Goal: Task Accomplishment & Management: Use online tool/utility

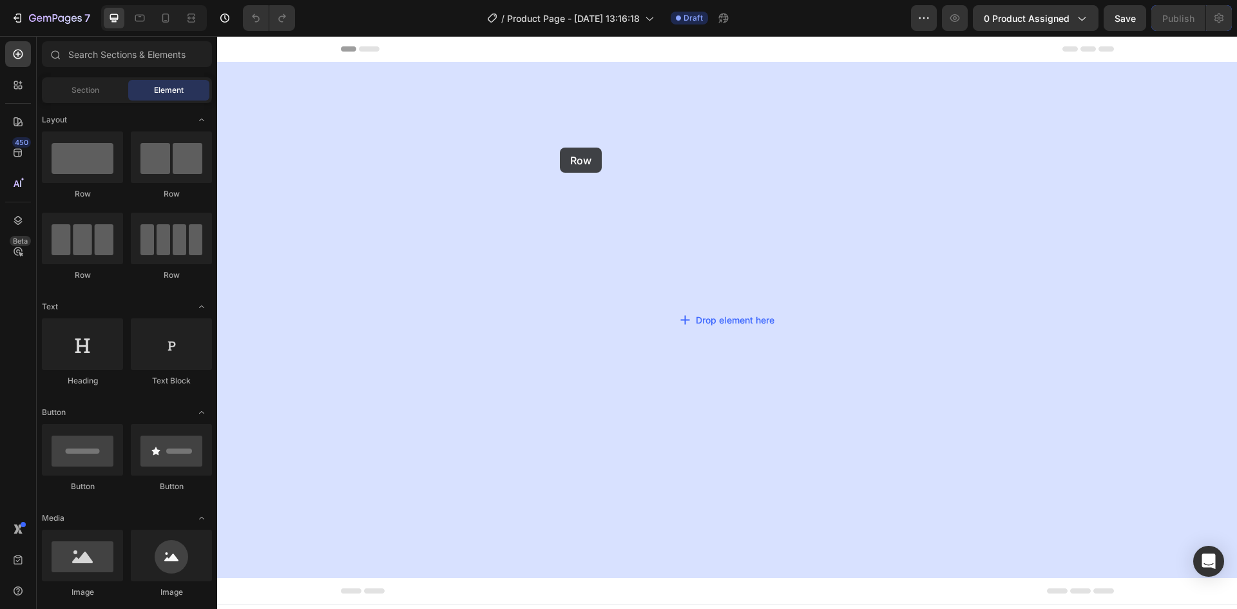
drag, startPoint x: 285, startPoint y: 190, endPoint x: 581, endPoint y: 196, distance: 295.7
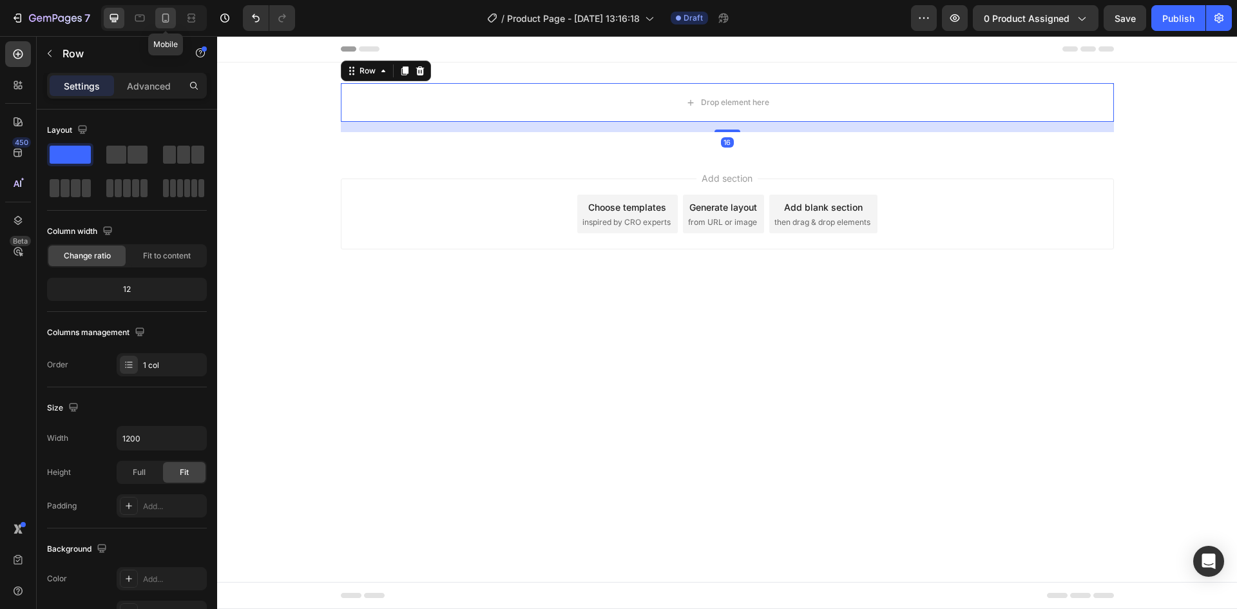
click at [167, 17] on icon at bounding box center [165, 18] width 13 height 13
type input "100%"
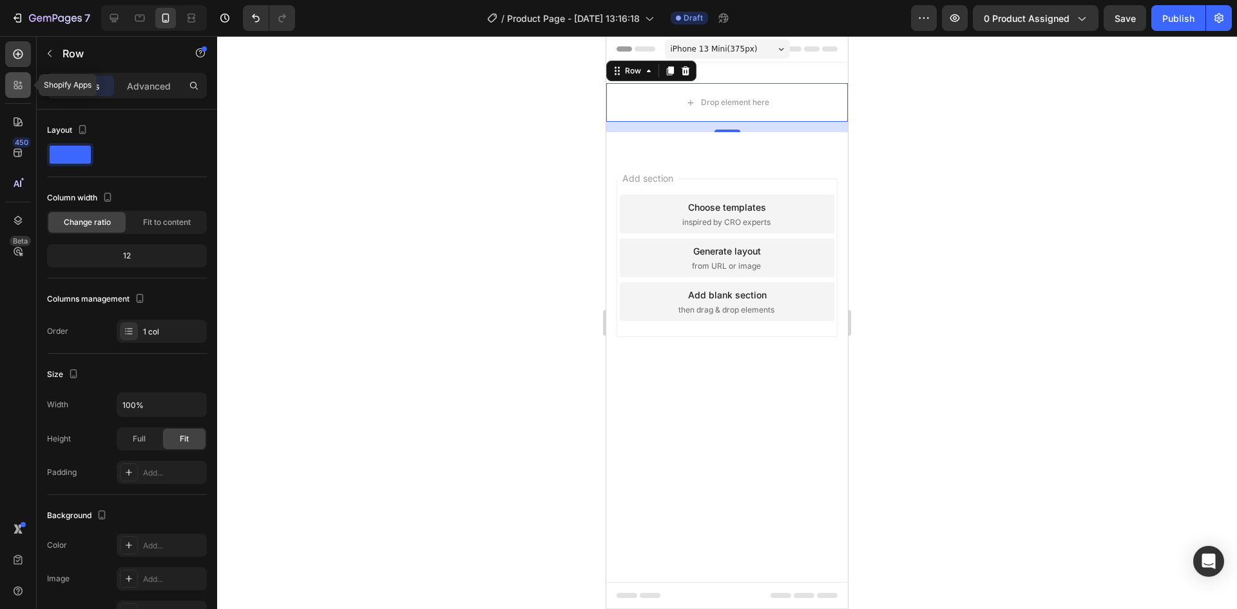
click at [21, 90] on icon at bounding box center [18, 85] width 13 height 13
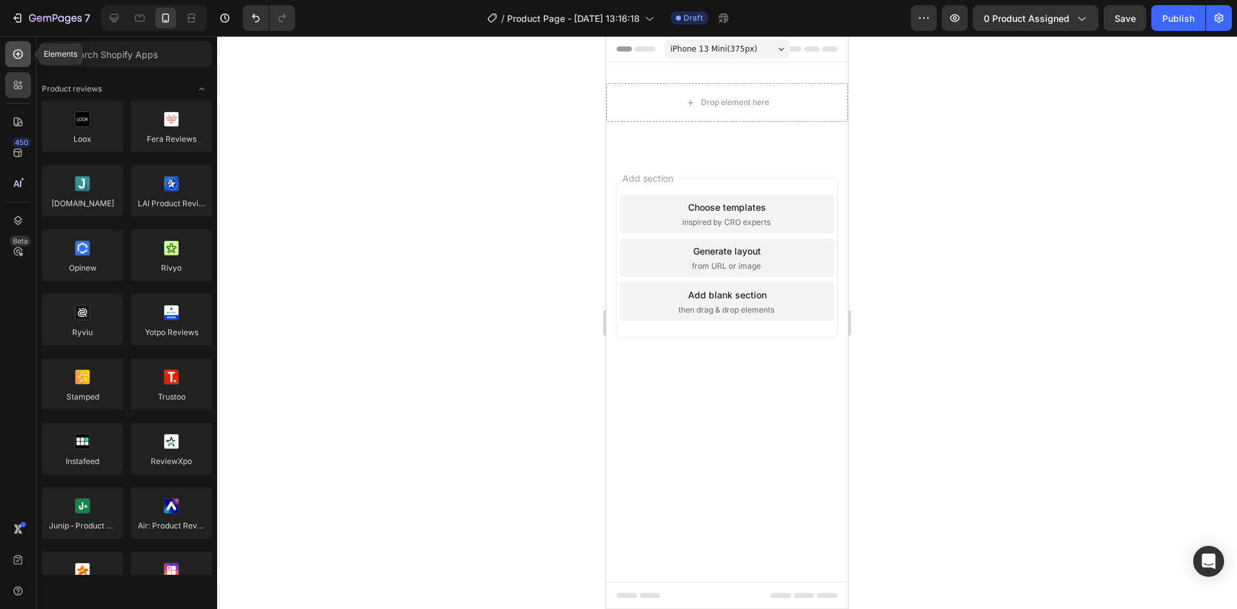
click at [24, 60] on icon at bounding box center [18, 54] width 13 height 13
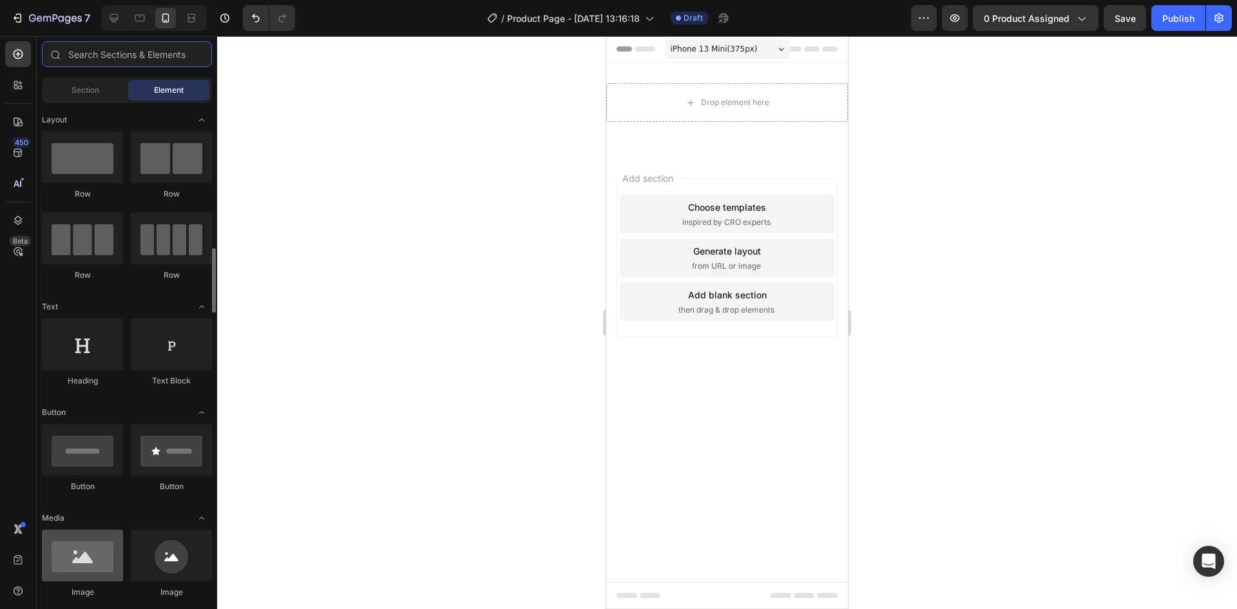
scroll to position [193, 0]
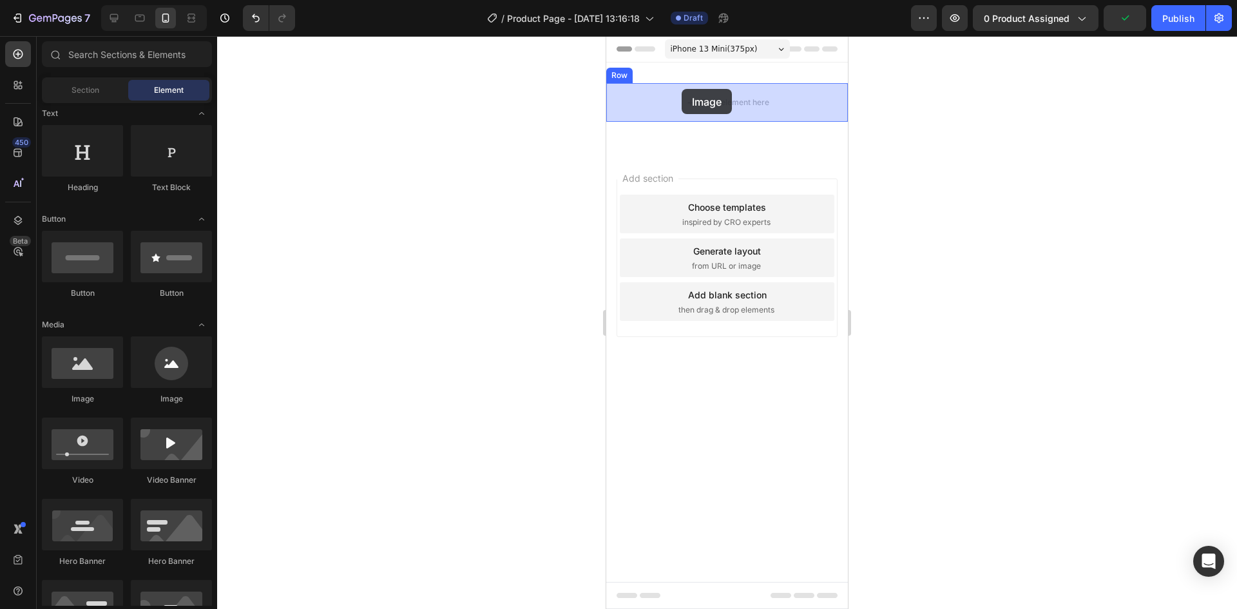
drag, startPoint x: 685, startPoint y: 399, endPoint x: 682, endPoint y: 89, distance: 309.8
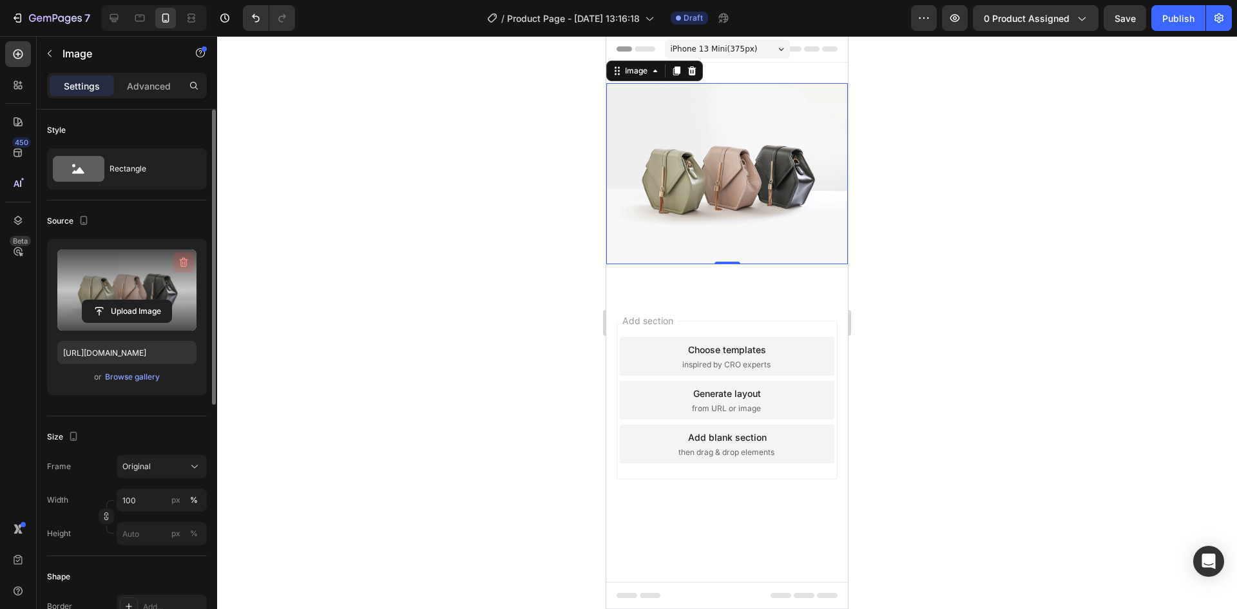
click at [180, 260] on icon "button" at bounding box center [184, 263] width 8 height 10
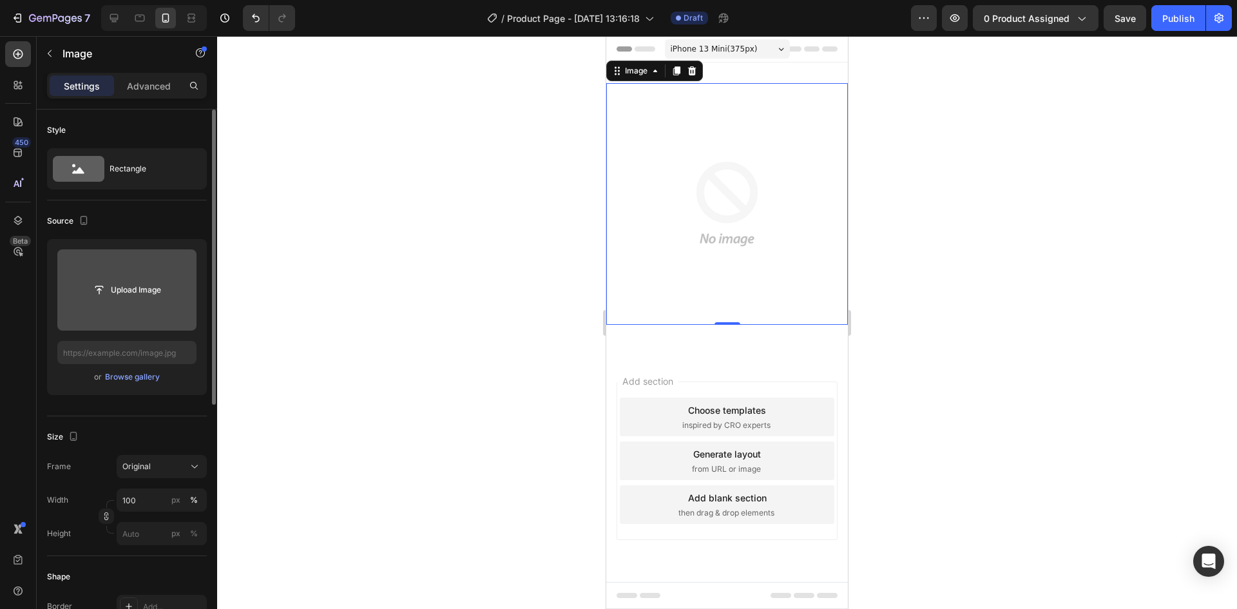
click at [141, 292] on input "file" at bounding box center [126, 290] width 89 height 22
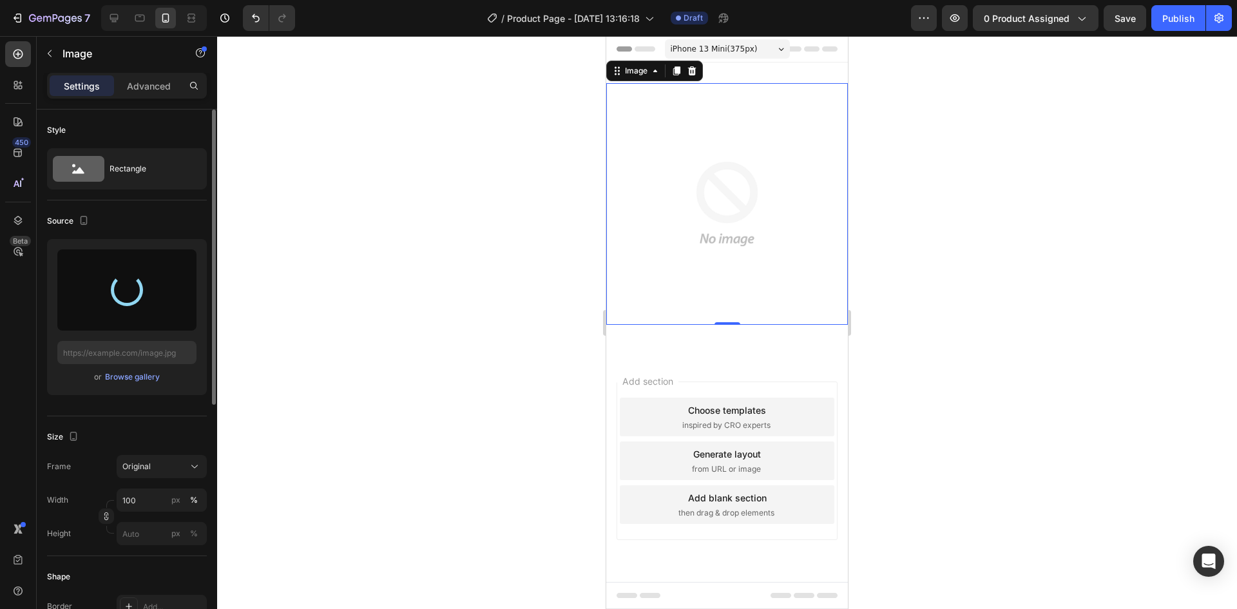
type input "[URL][DOMAIN_NAME]"
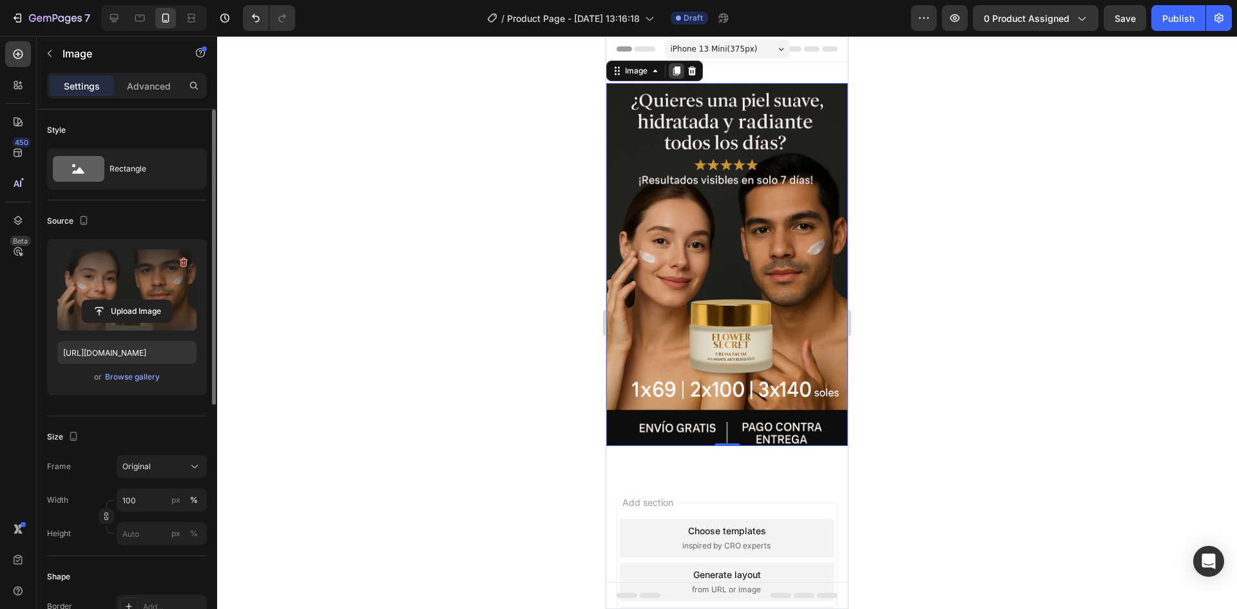
click at [679, 69] on icon at bounding box center [676, 70] width 7 height 9
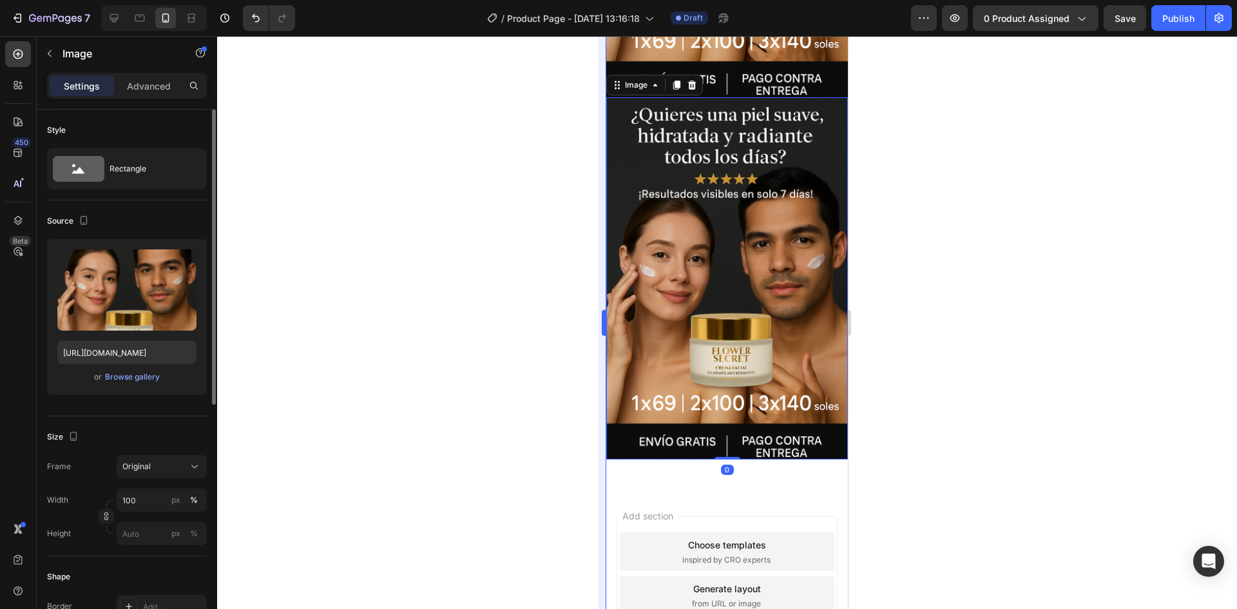
scroll to position [350, 0]
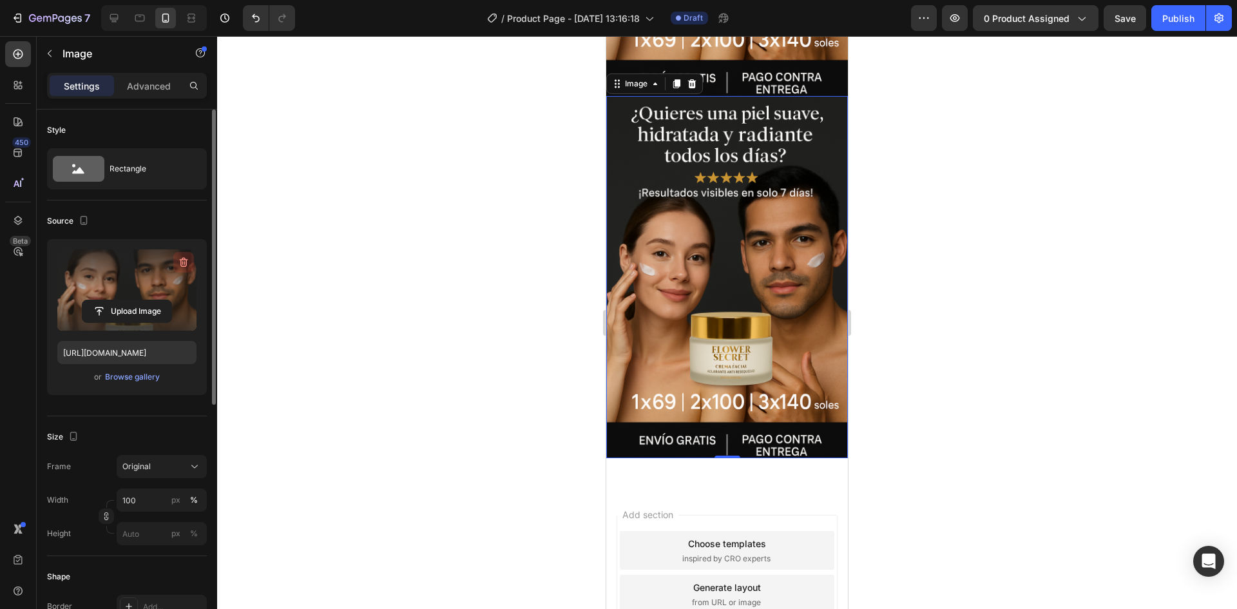
click at [179, 259] on icon "button" at bounding box center [183, 262] width 13 height 13
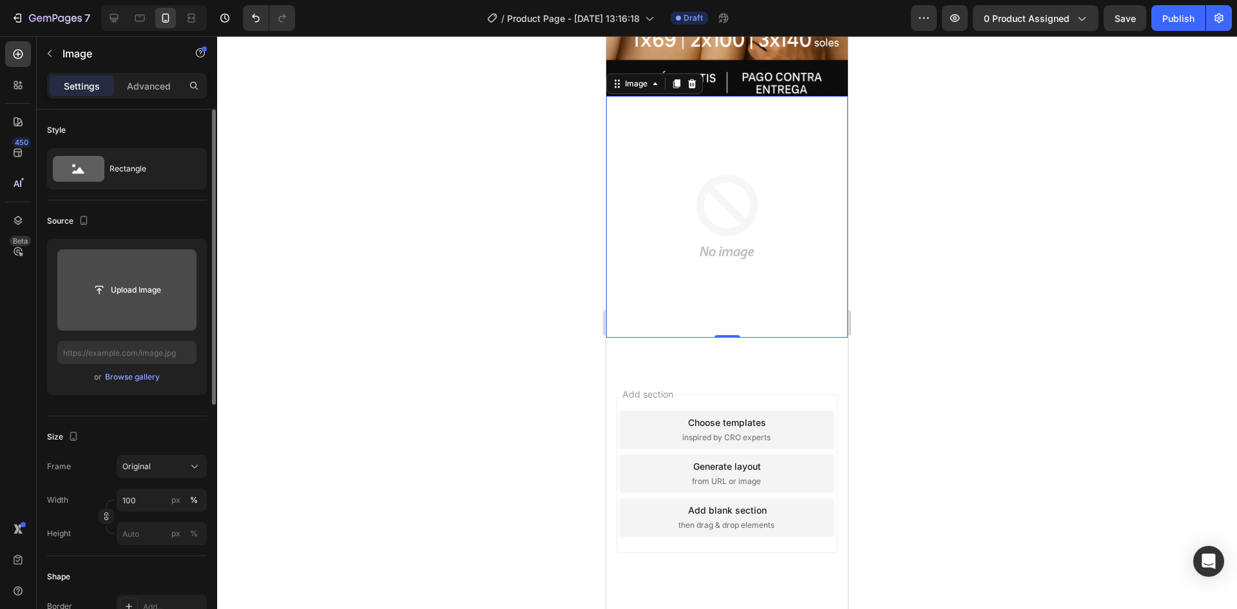
click at [144, 290] on input "file" at bounding box center [126, 290] width 89 height 22
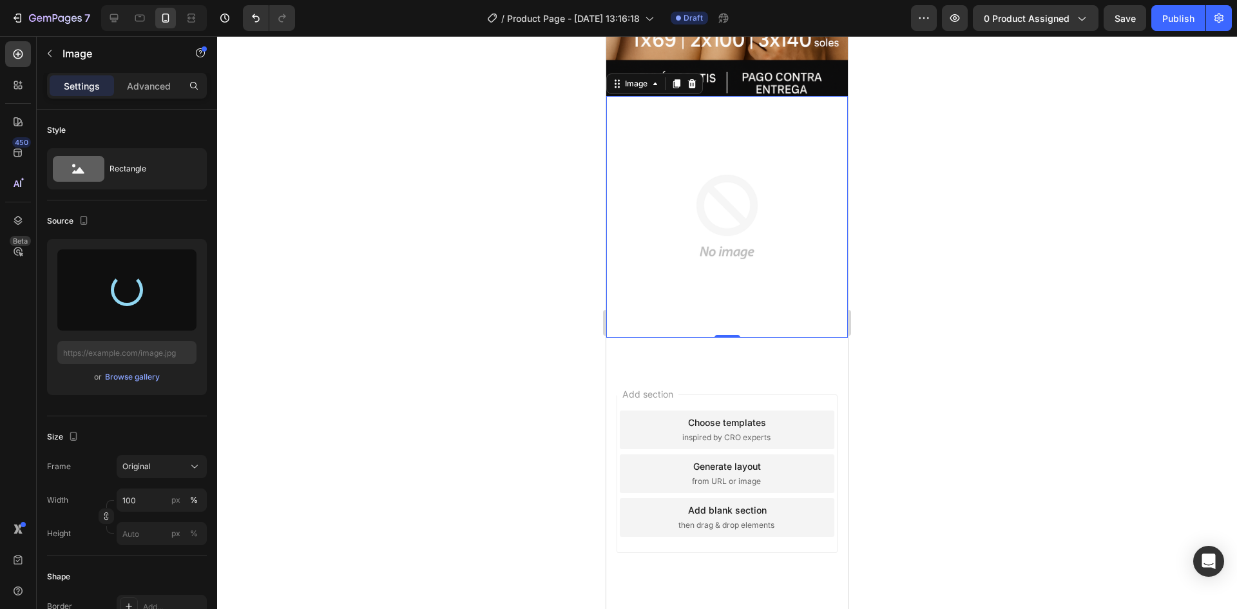
type input "[URL][DOMAIN_NAME]"
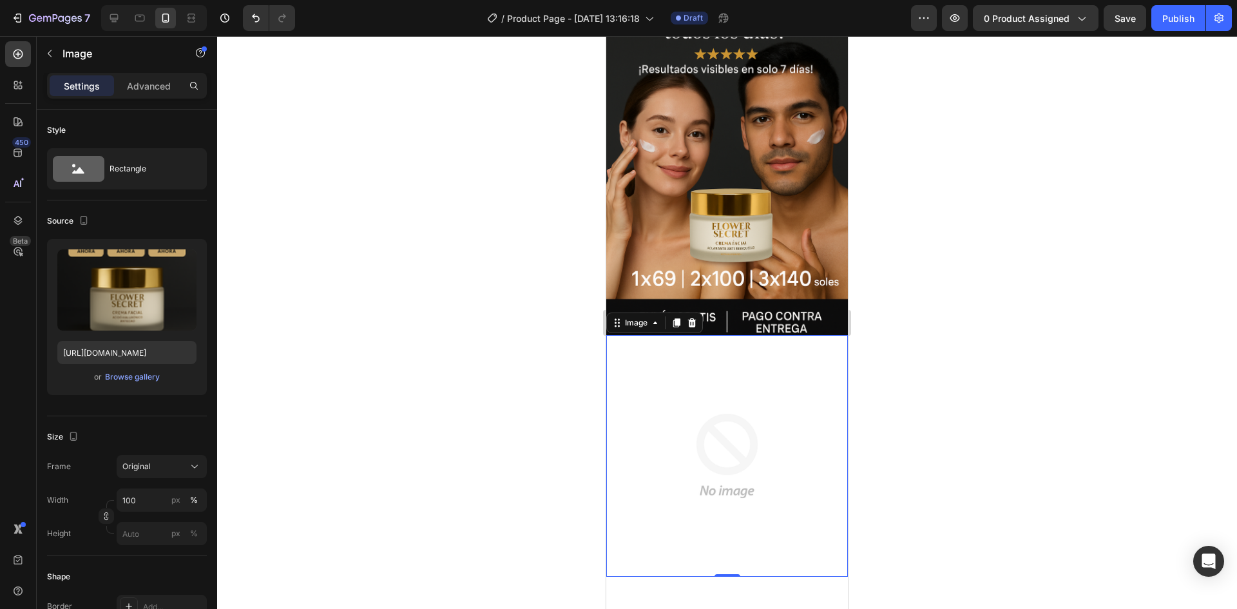
scroll to position [92, 0]
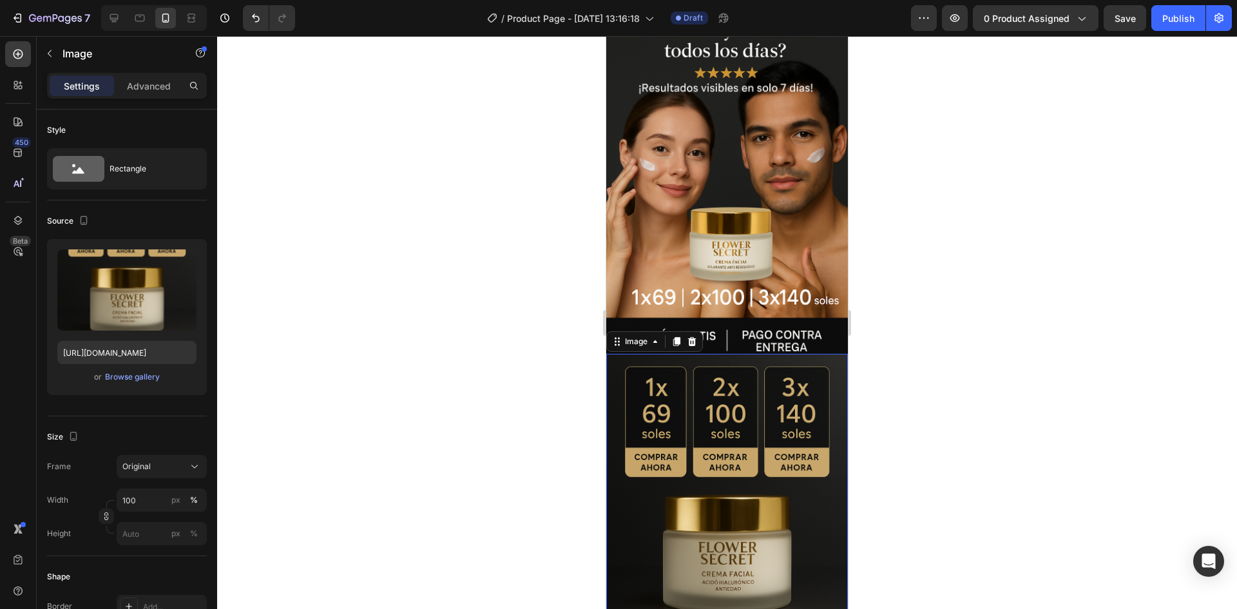
click at [1049, 397] on div at bounding box center [727, 322] width 1020 height 573
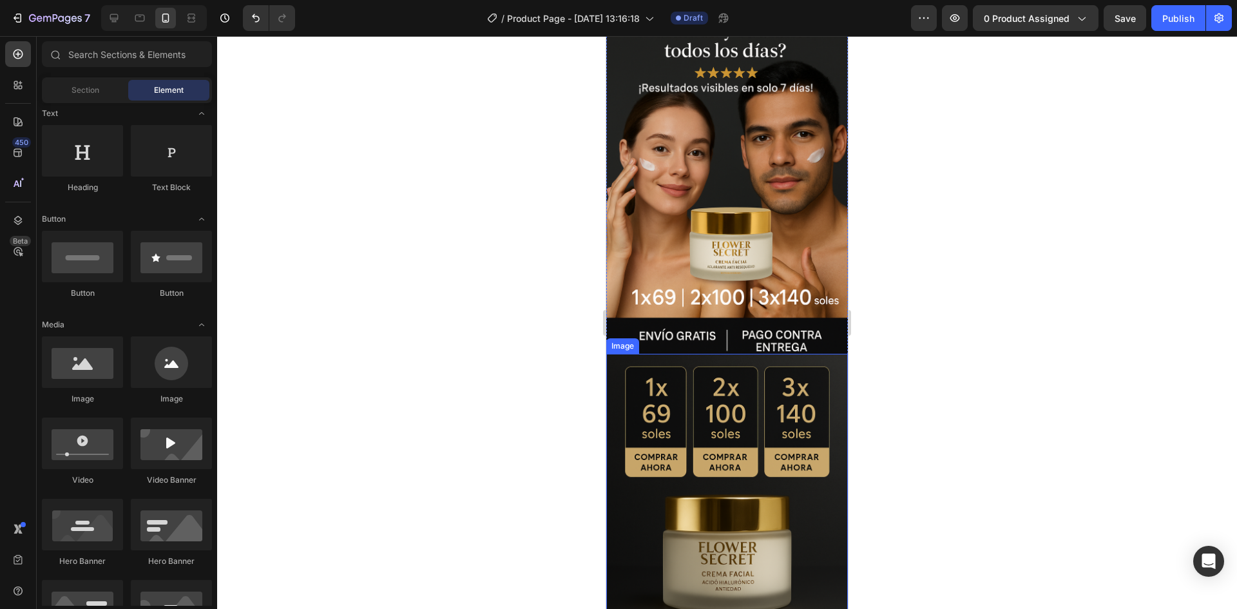
drag, startPoint x: 764, startPoint y: 429, endPoint x: 748, endPoint y: 419, distance: 18.8
click at [763, 429] on img at bounding box center [727, 535] width 242 height 363
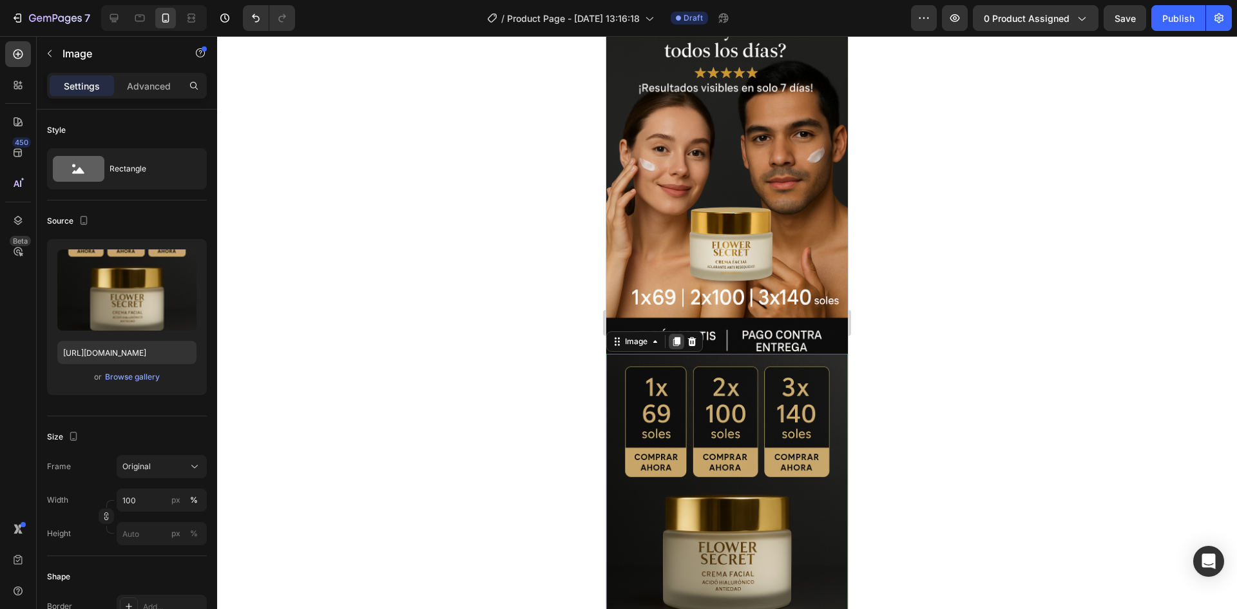
click at [670, 334] on div at bounding box center [676, 341] width 15 height 15
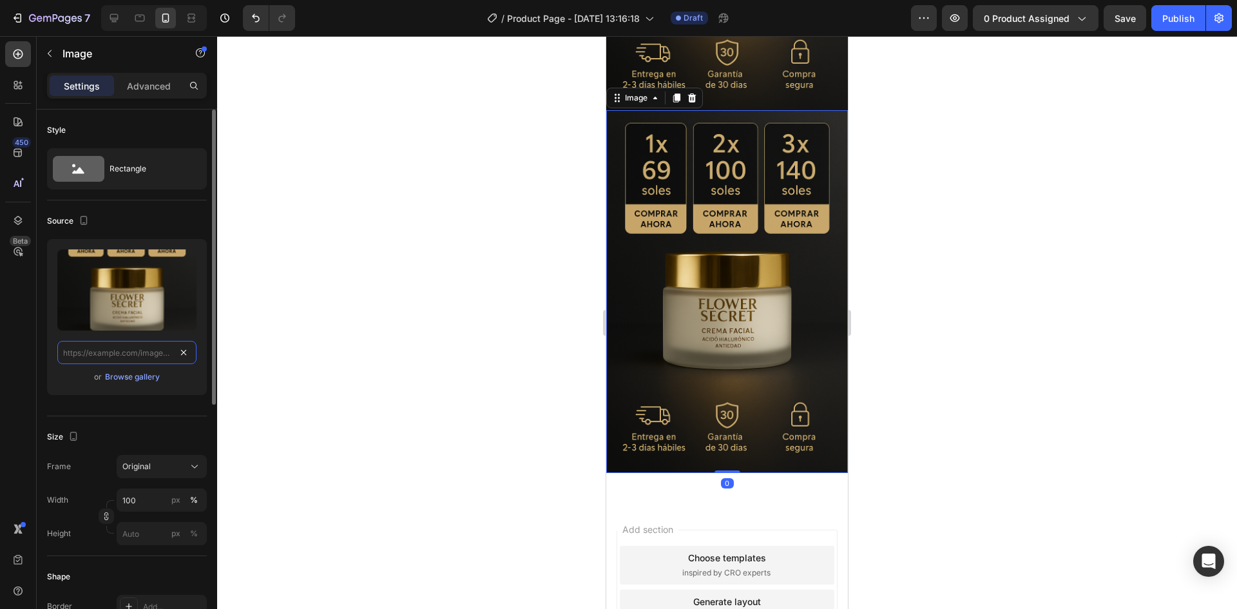
scroll to position [0, 0]
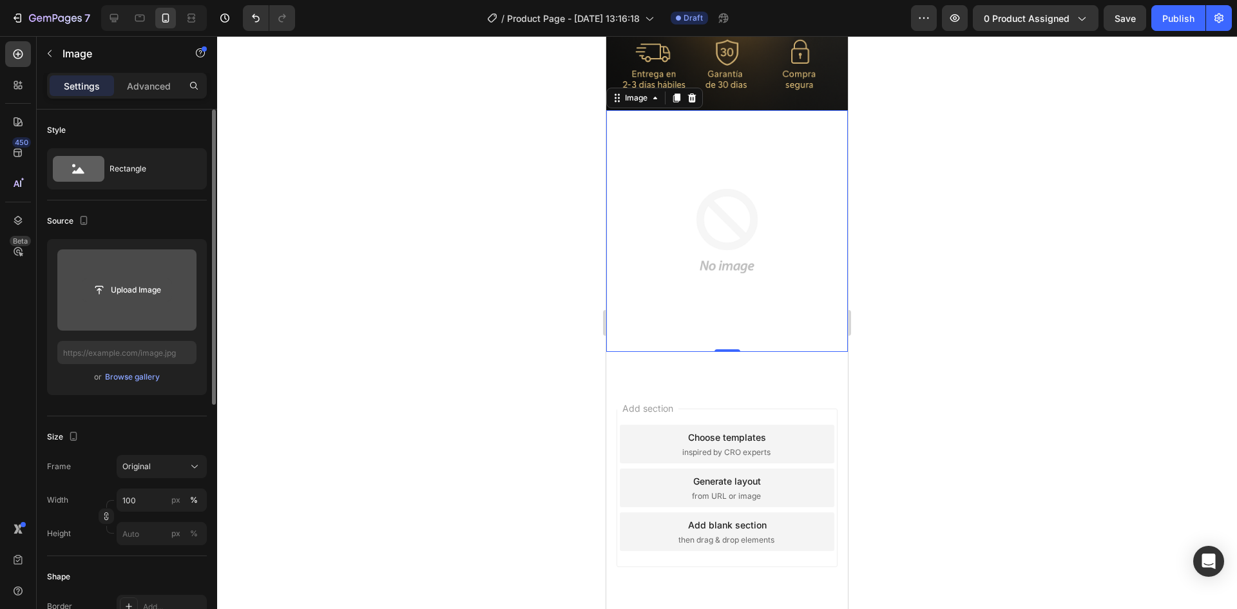
click at [138, 290] on input "file" at bounding box center [126, 290] width 89 height 22
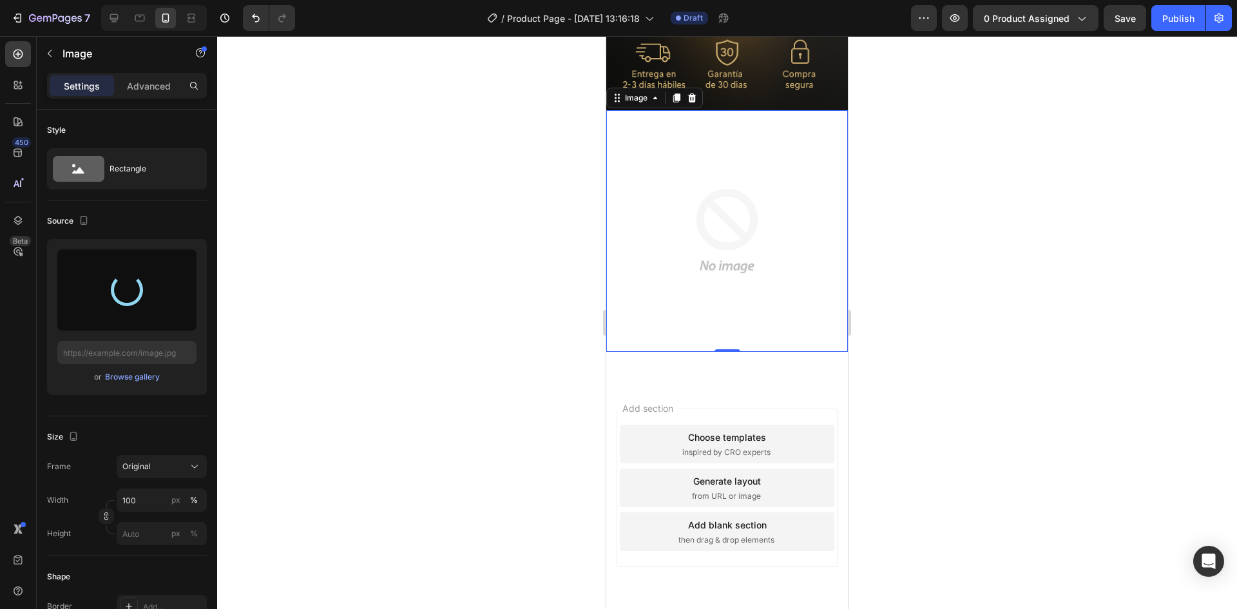
type input "[URL][DOMAIN_NAME]"
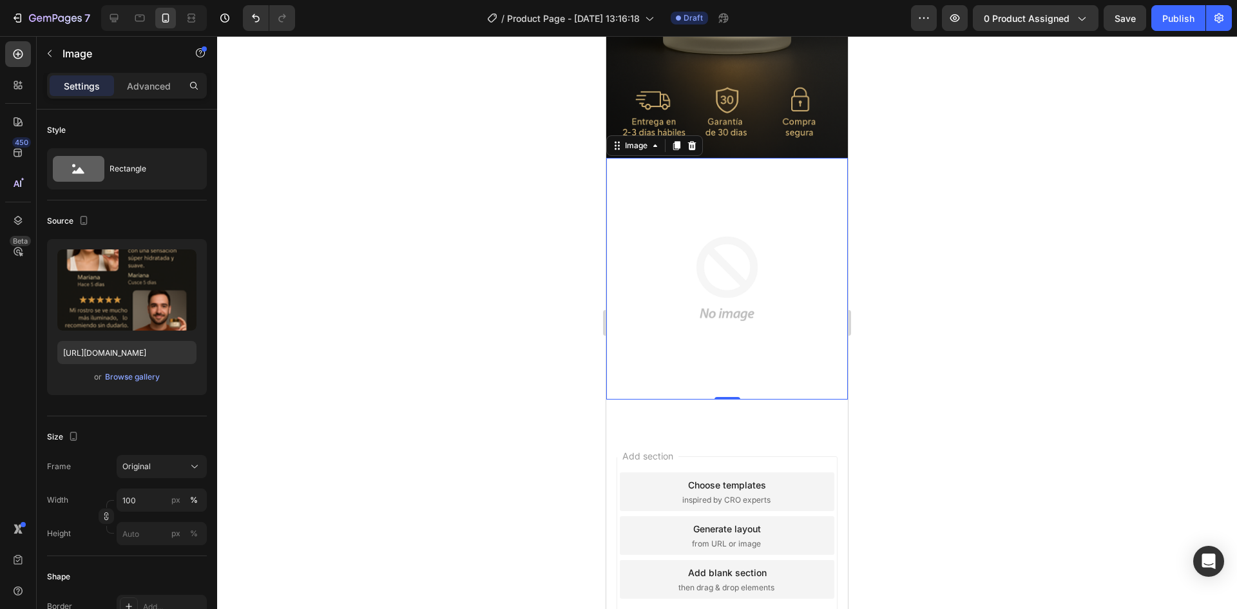
scroll to position [644, 0]
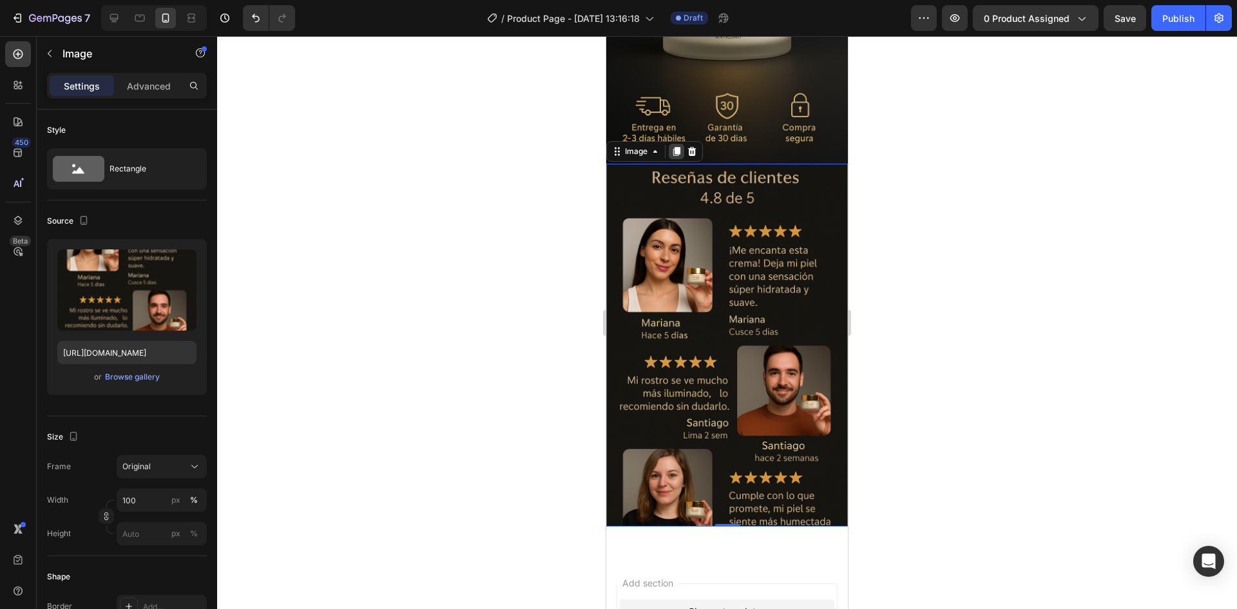
click at [670, 144] on div at bounding box center [676, 151] width 15 height 15
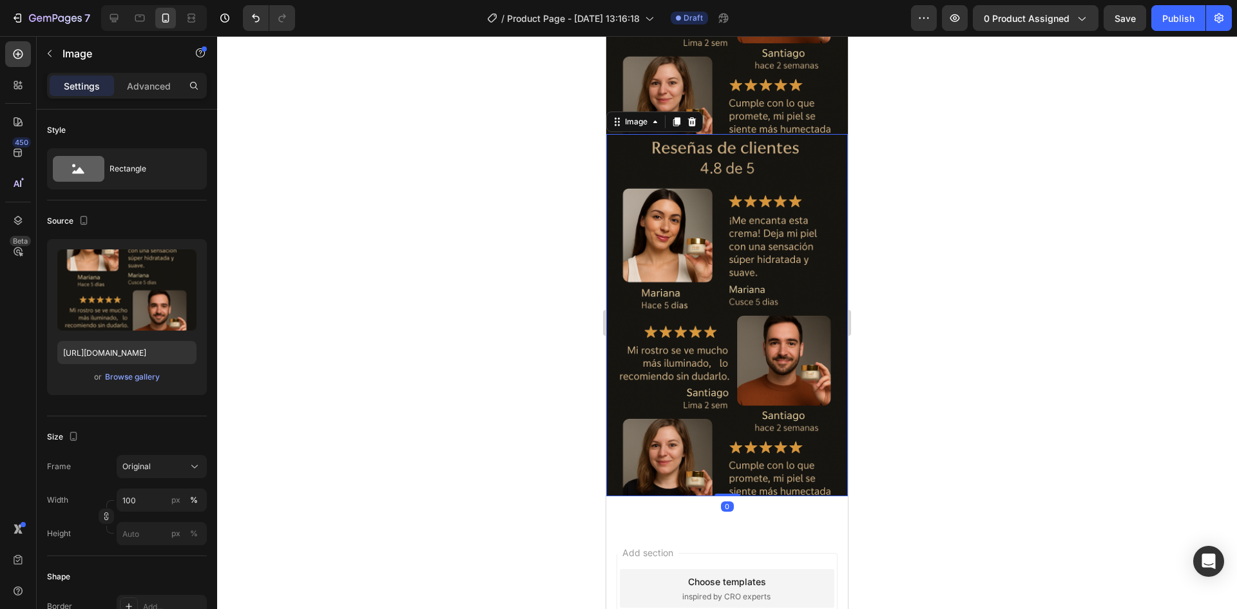
scroll to position [1045, 0]
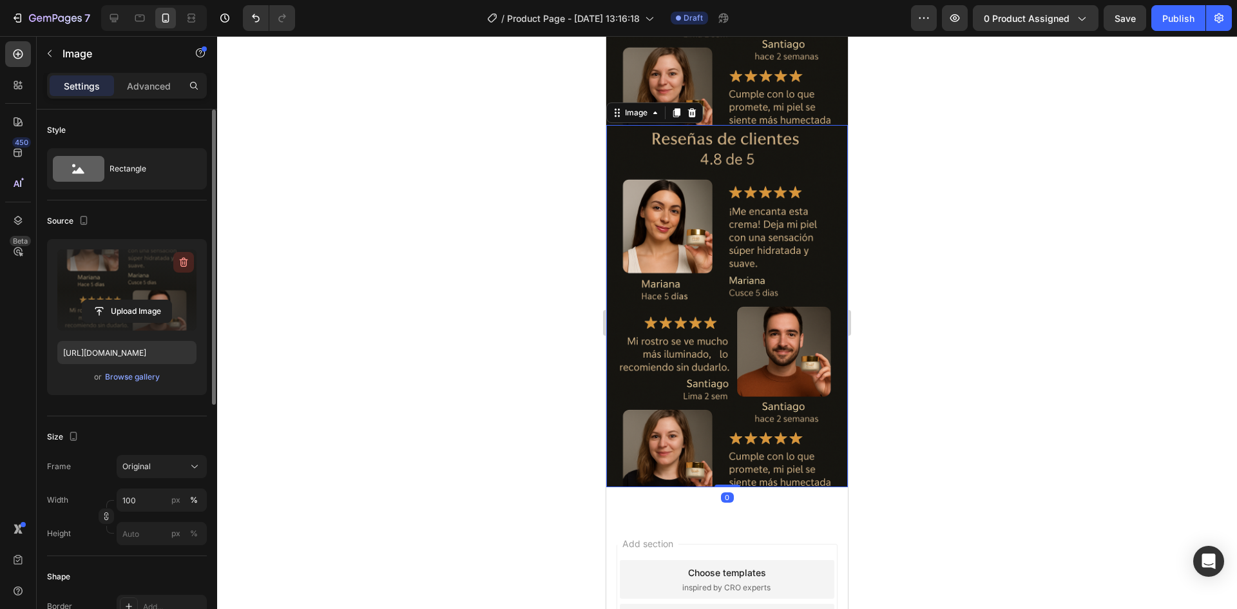
click at [183, 262] on icon "button" at bounding box center [182, 263] width 1 height 4
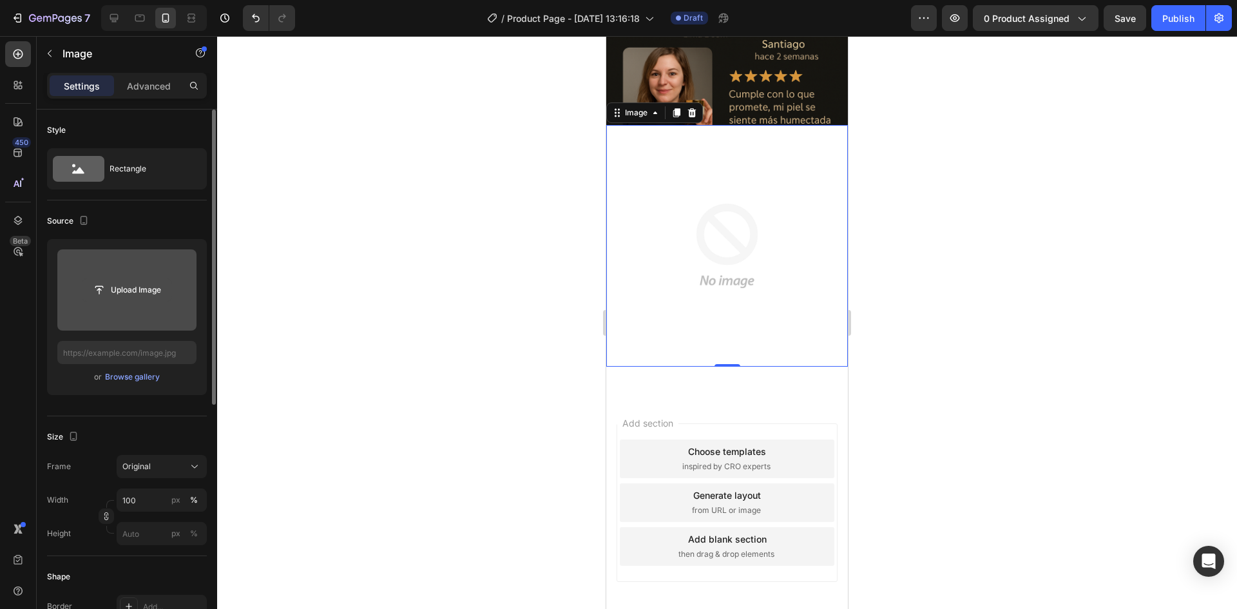
click at [147, 291] on input "file" at bounding box center [126, 290] width 89 height 22
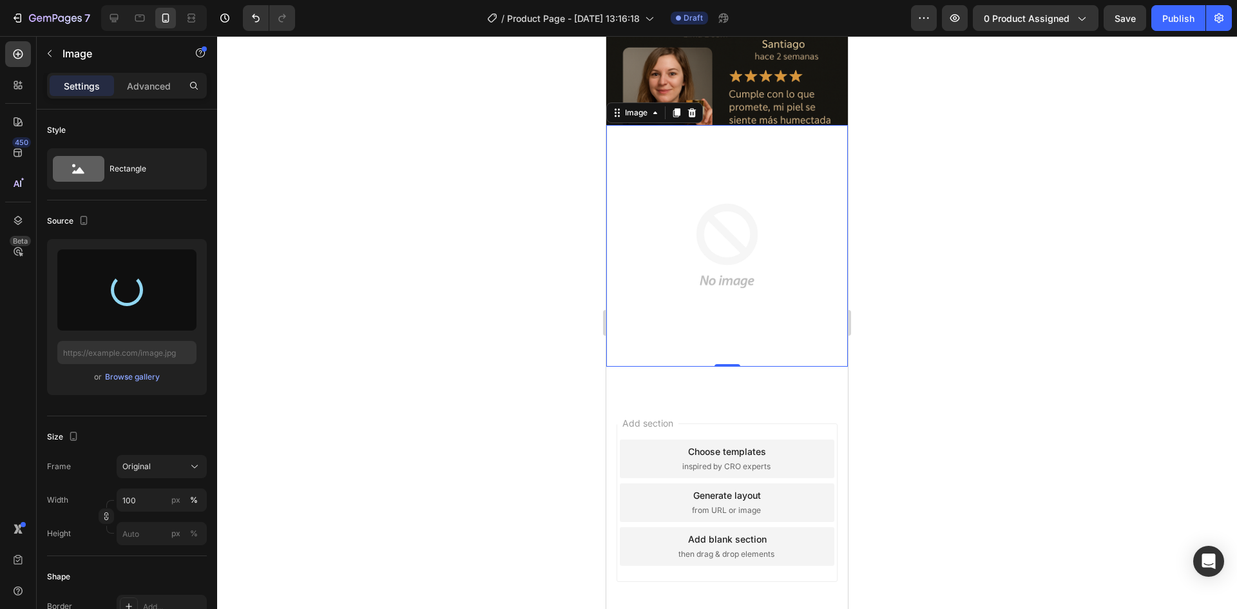
type input "[URL][DOMAIN_NAME]"
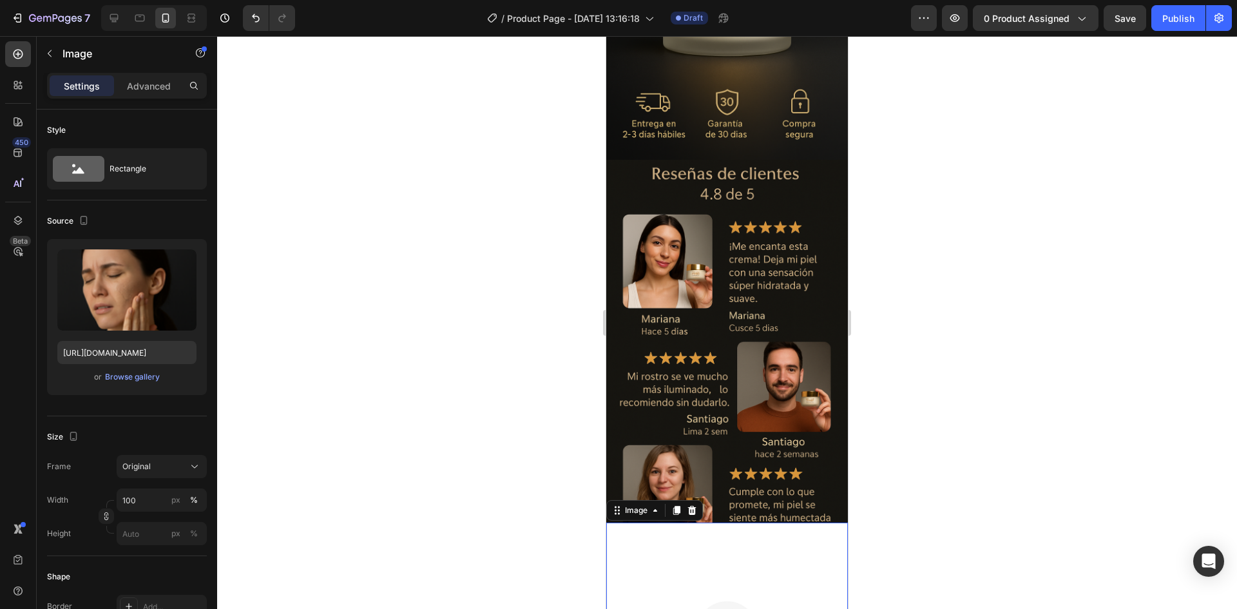
scroll to position [723, 0]
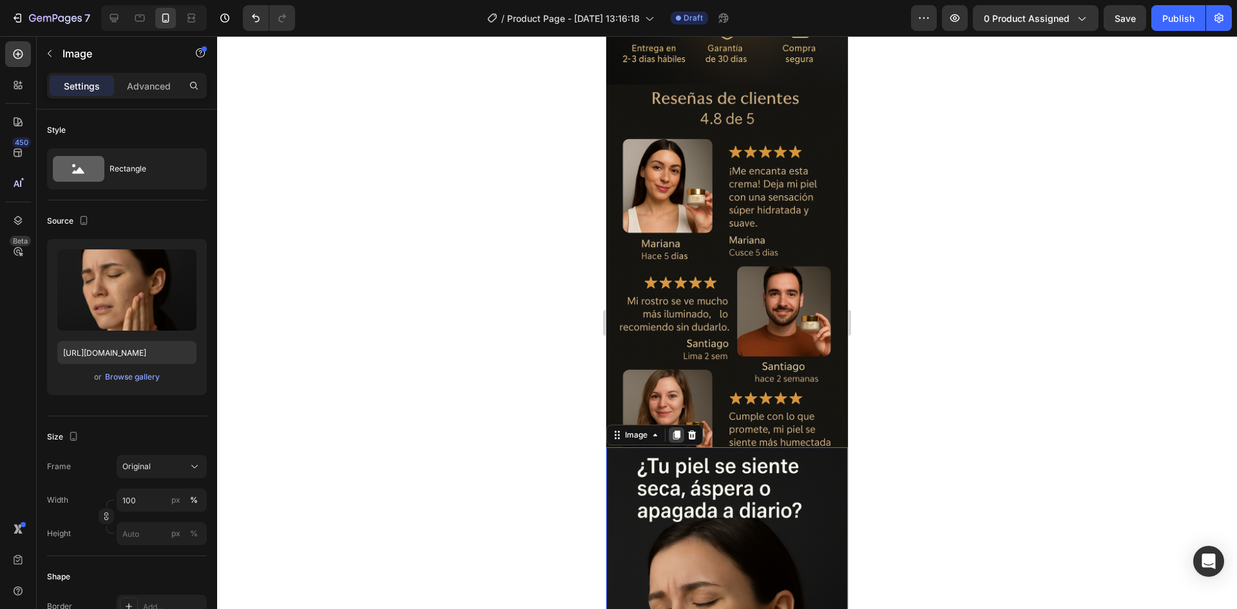
click at [672, 430] on icon at bounding box center [676, 435] width 10 height 10
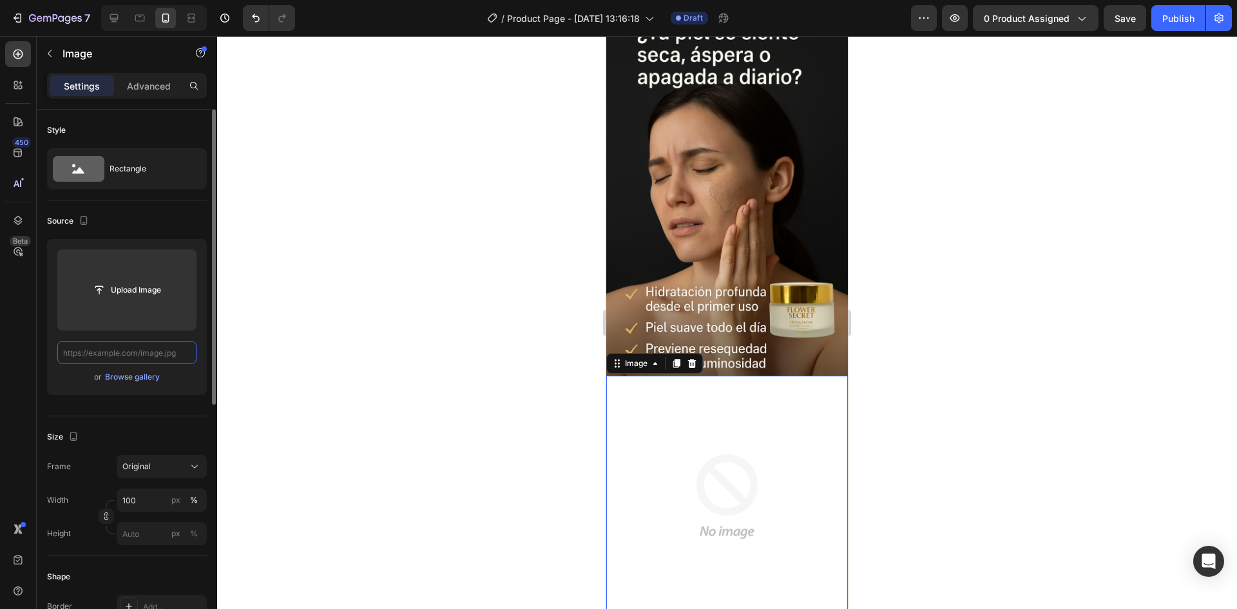
scroll to position [1329, 0]
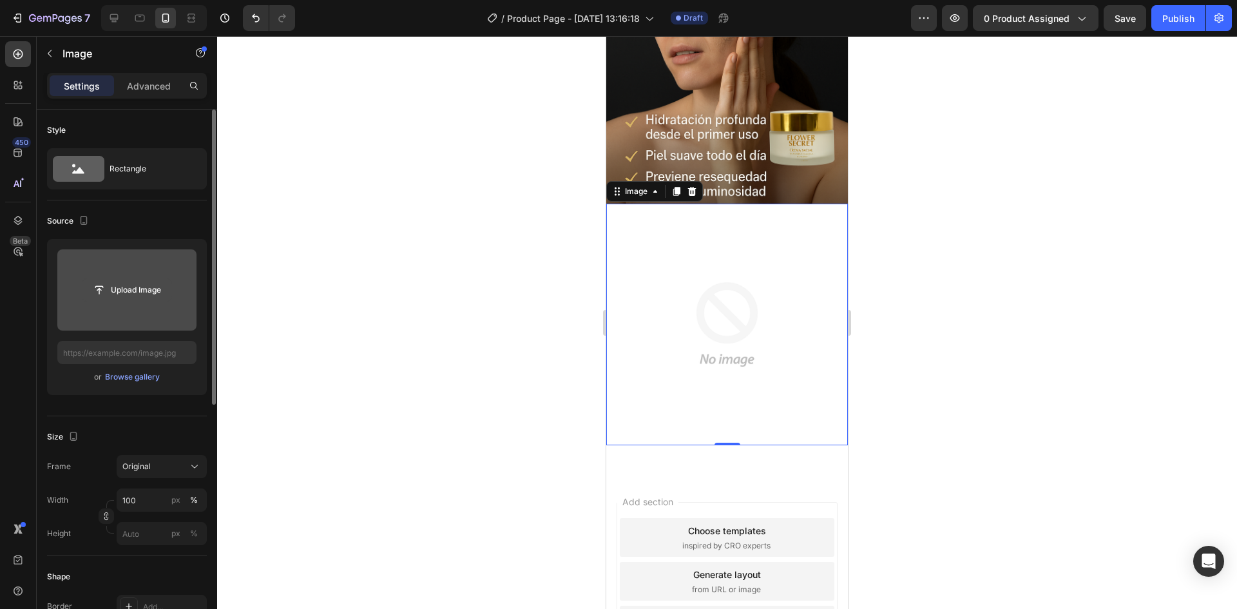
click at [124, 291] on input "file" at bounding box center [126, 290] width 89 height 22
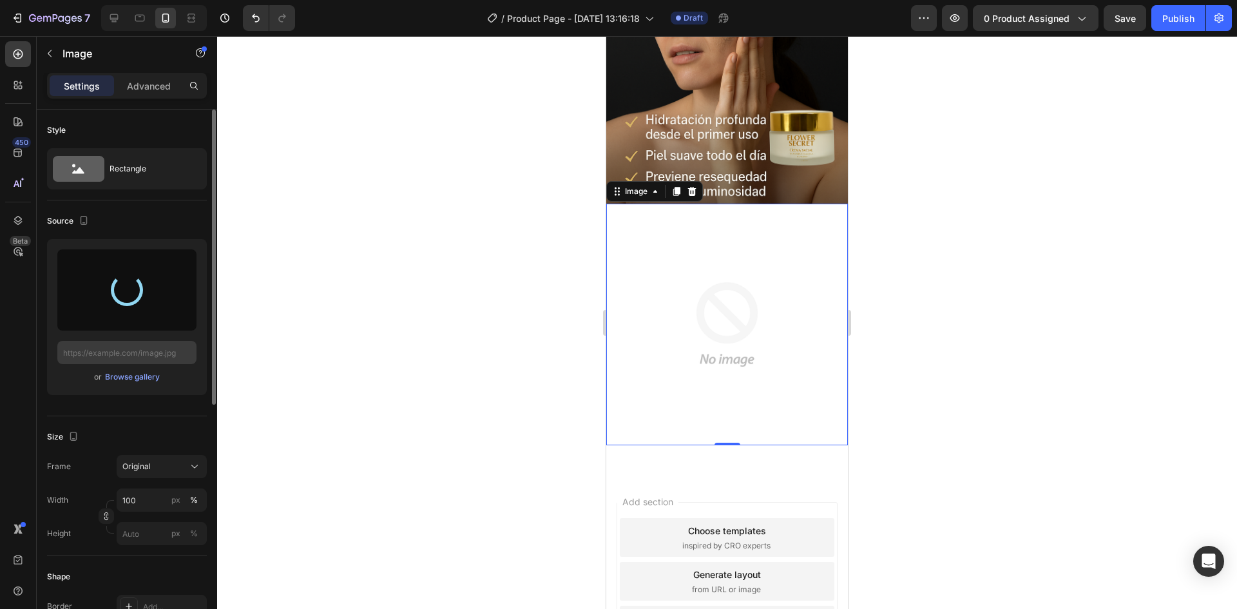
type input "[URL][DOMAIN_NAME]"
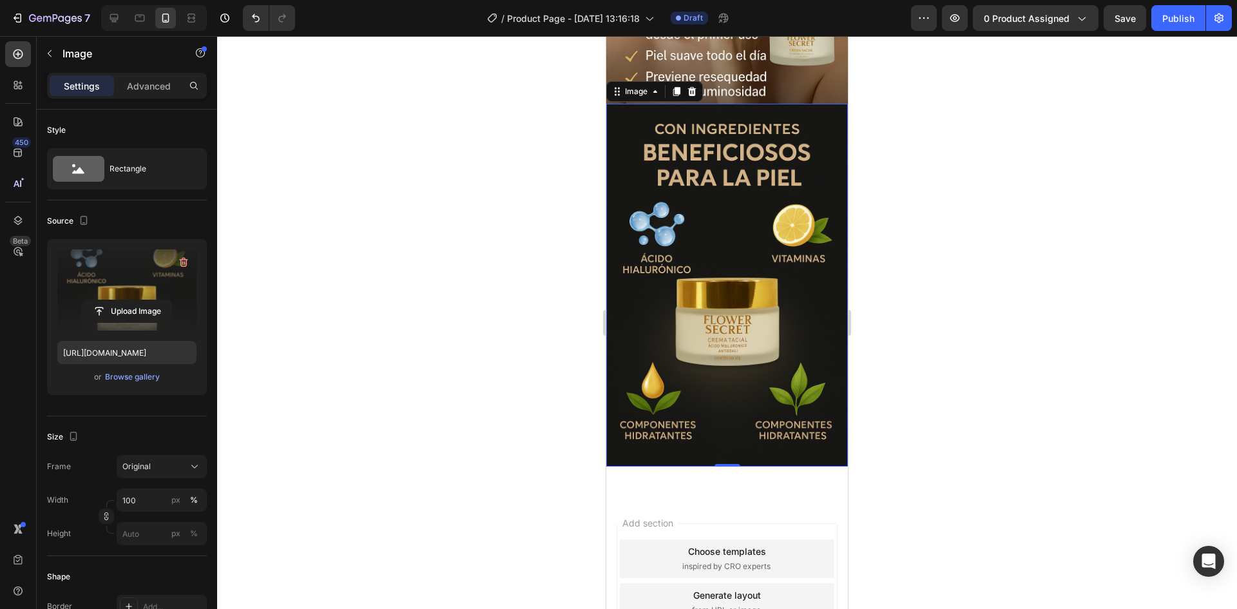
scroll to position [1389, 0]
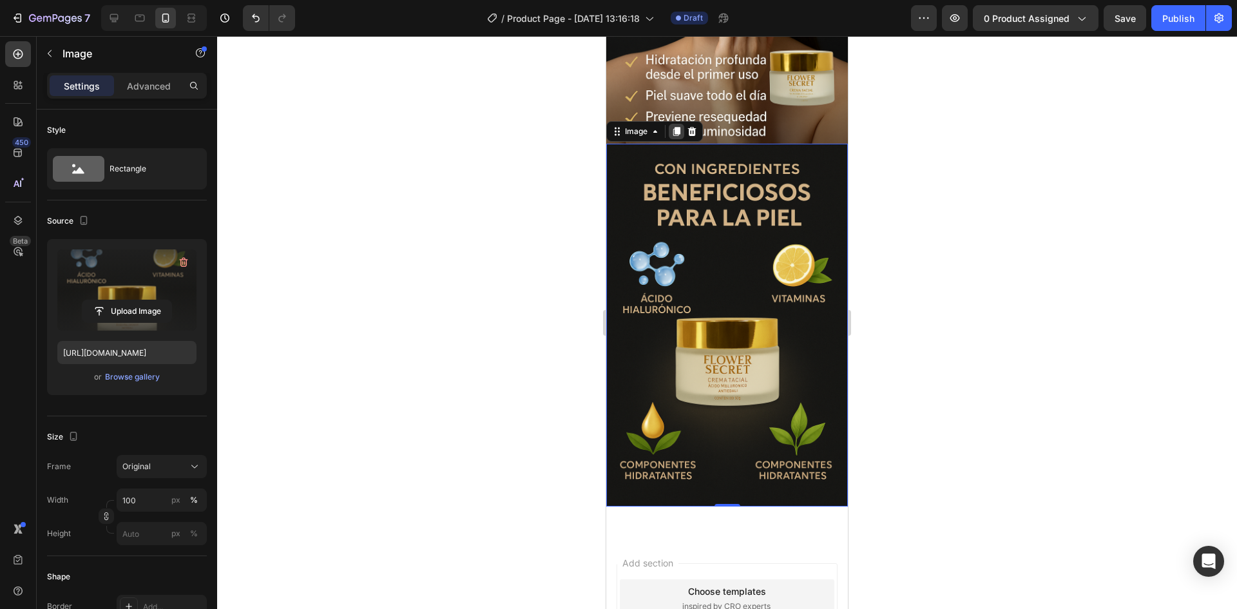
click at [674, 126] on icon at bounding box center [676, 131] width 10 height 10
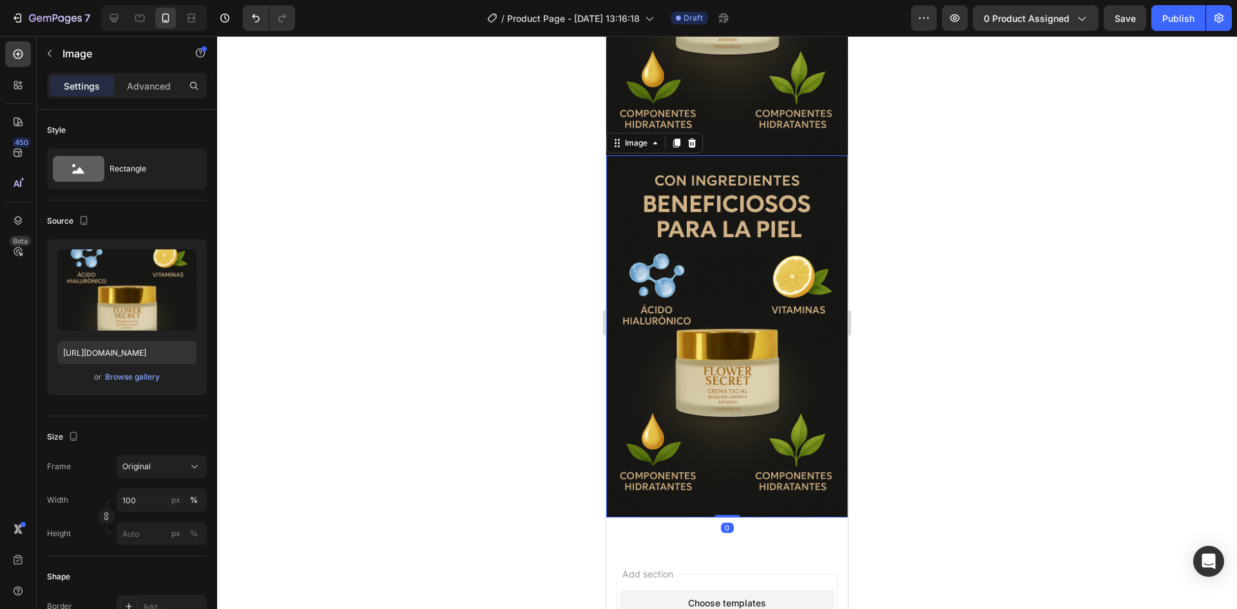
scroll to position [1741, 0]
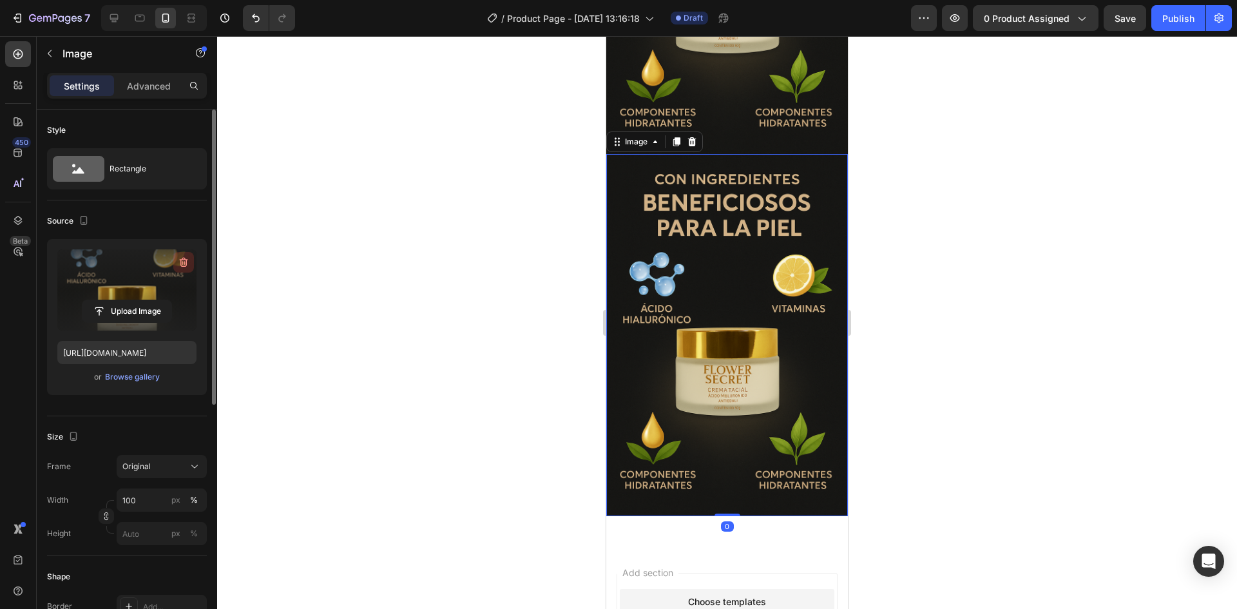
click at [183, 258] on icon "button" at bounding box center [183, 262] width 13 height 13
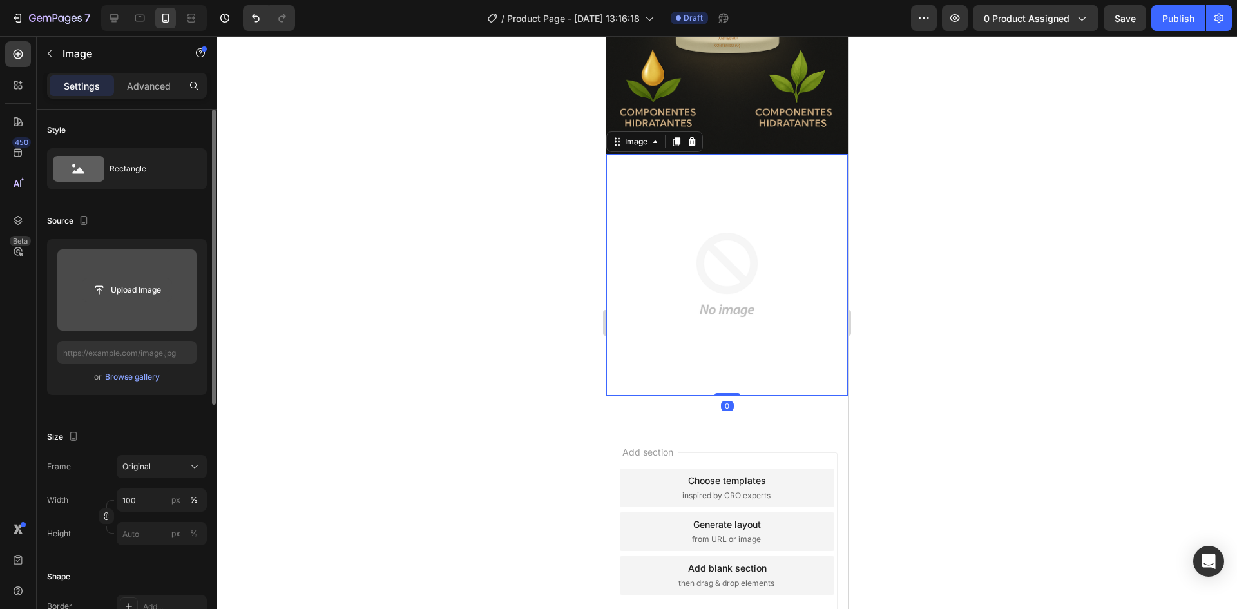
click at [149, 287] on input "file" at bounding box center [126, 290] width 89 height 22
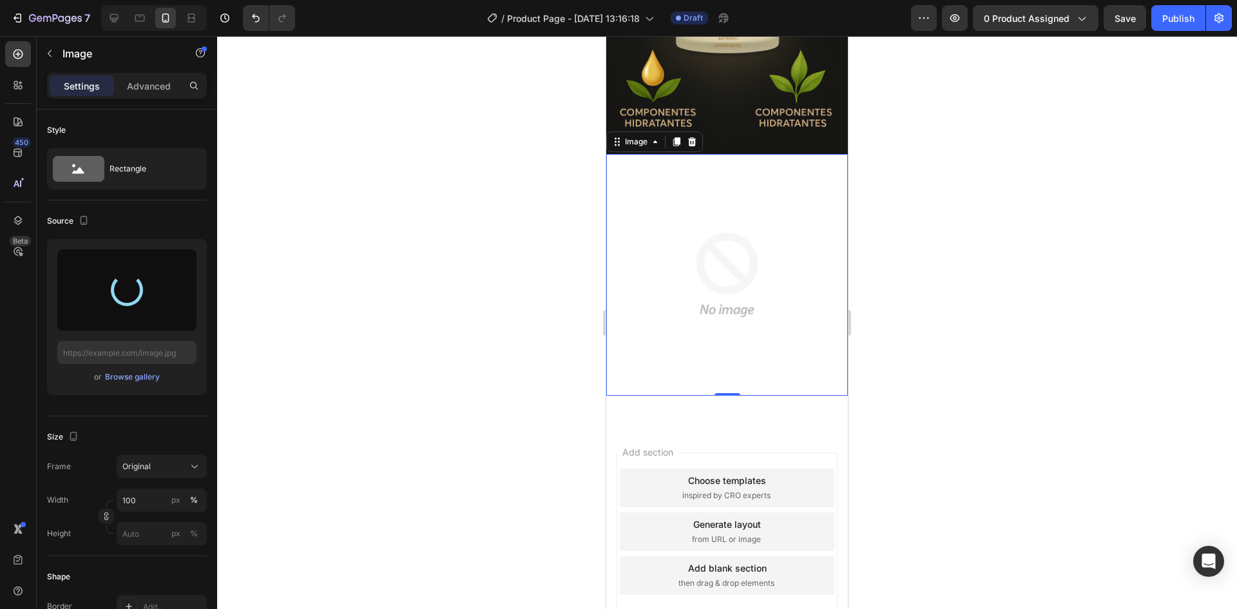
type input "[URL][DOMAIN_NAME]"
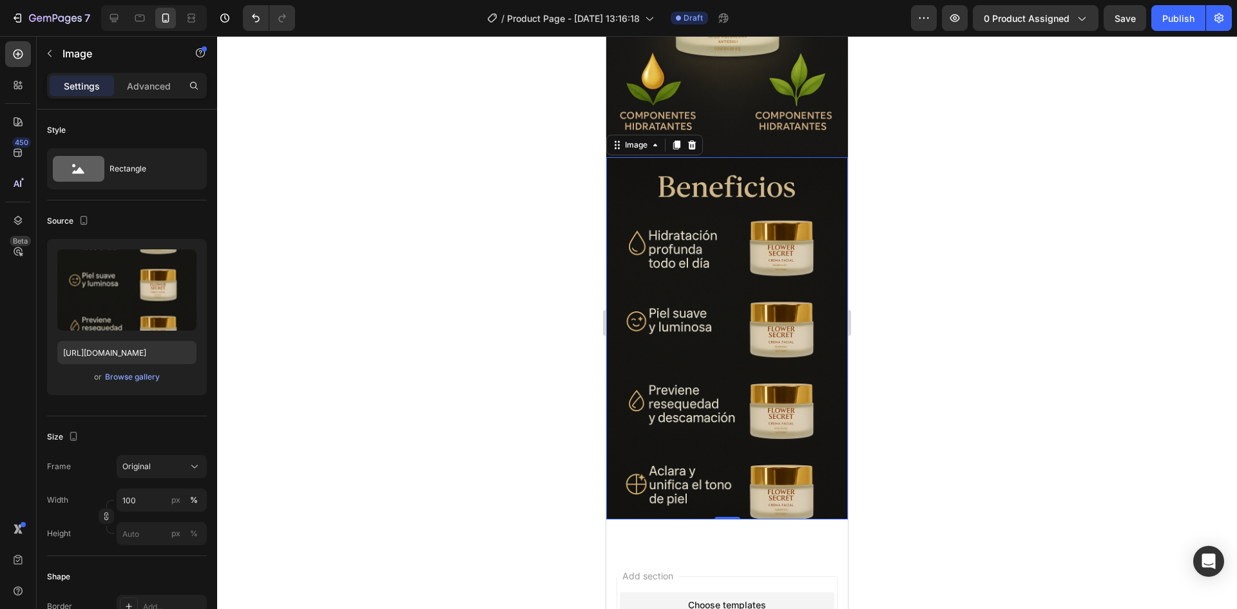
scroll to position [1737, 0]
click at [706, 332] on img at bounding box center [727, 339] width 242 height 363
click at [678, 142] on icon at bounding box center [676, 146] width 7 height 9
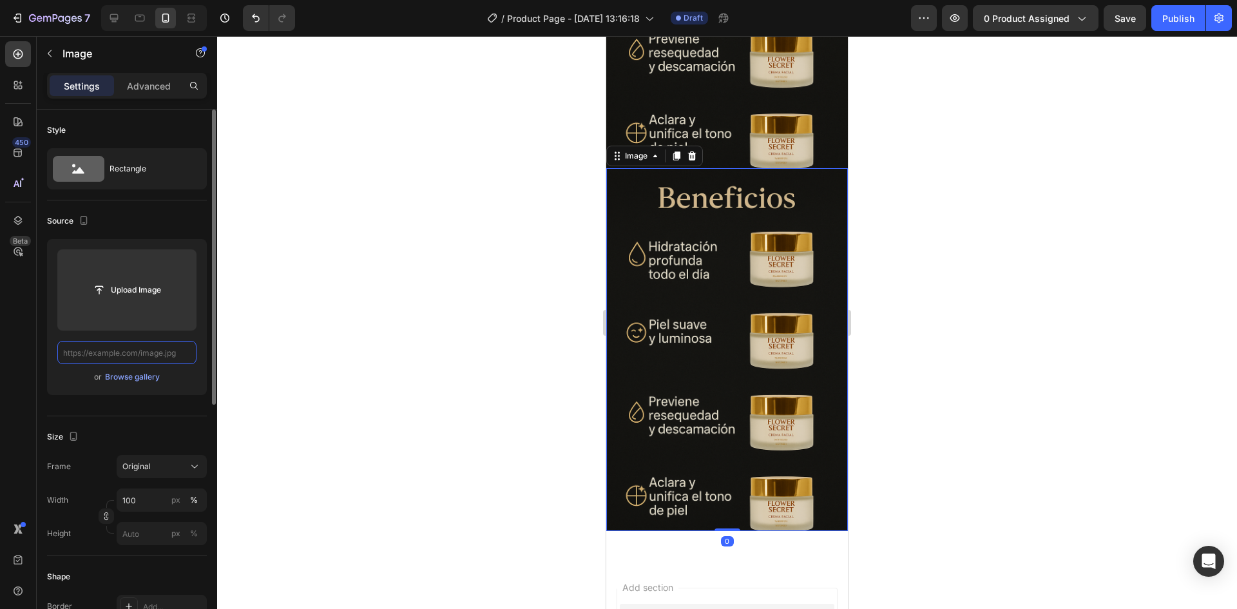
scroll to position [0, 0]
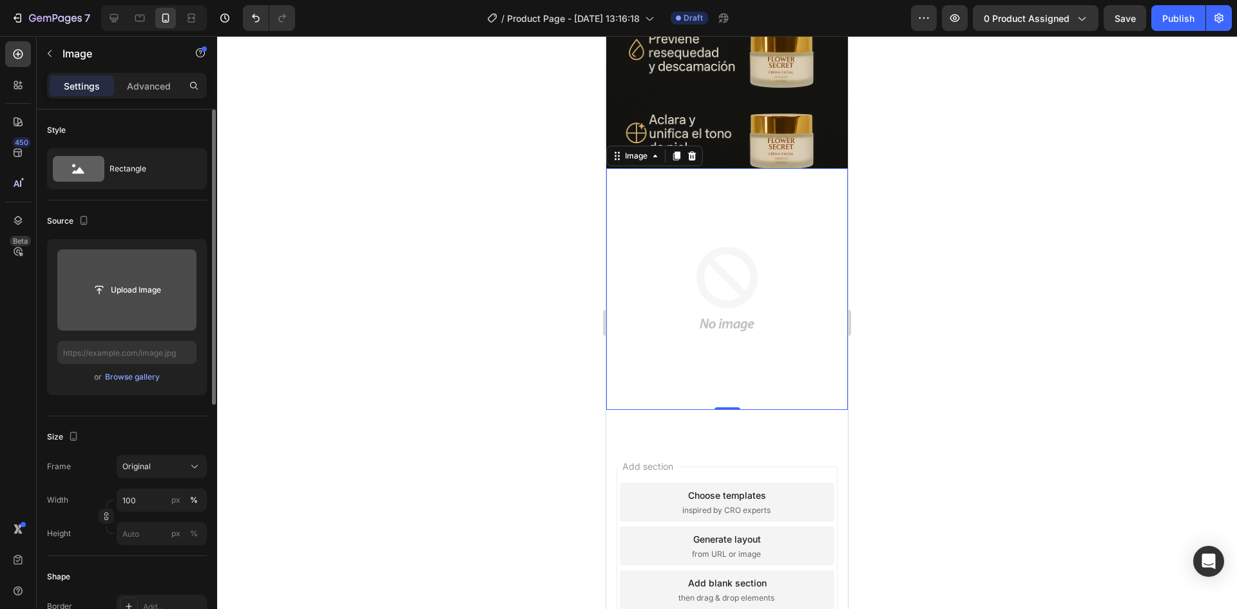
click at [137, 284] on input "file" at bounding box center [126, 290] width 89 height 22
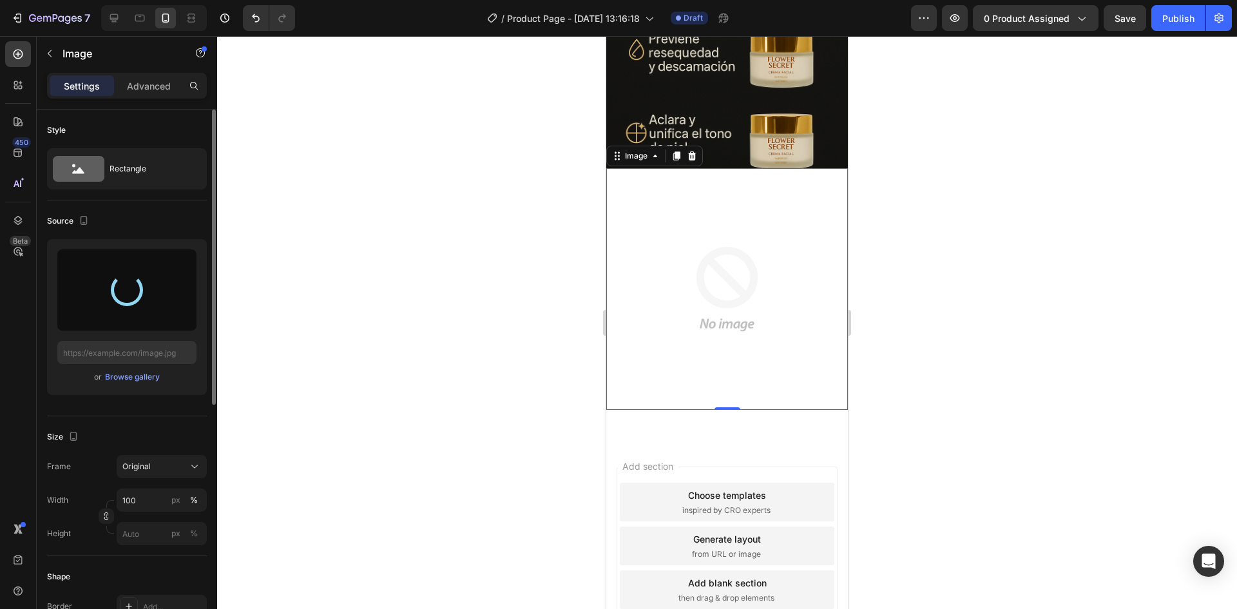
type input "[URL][DOMAIN_NAME]"
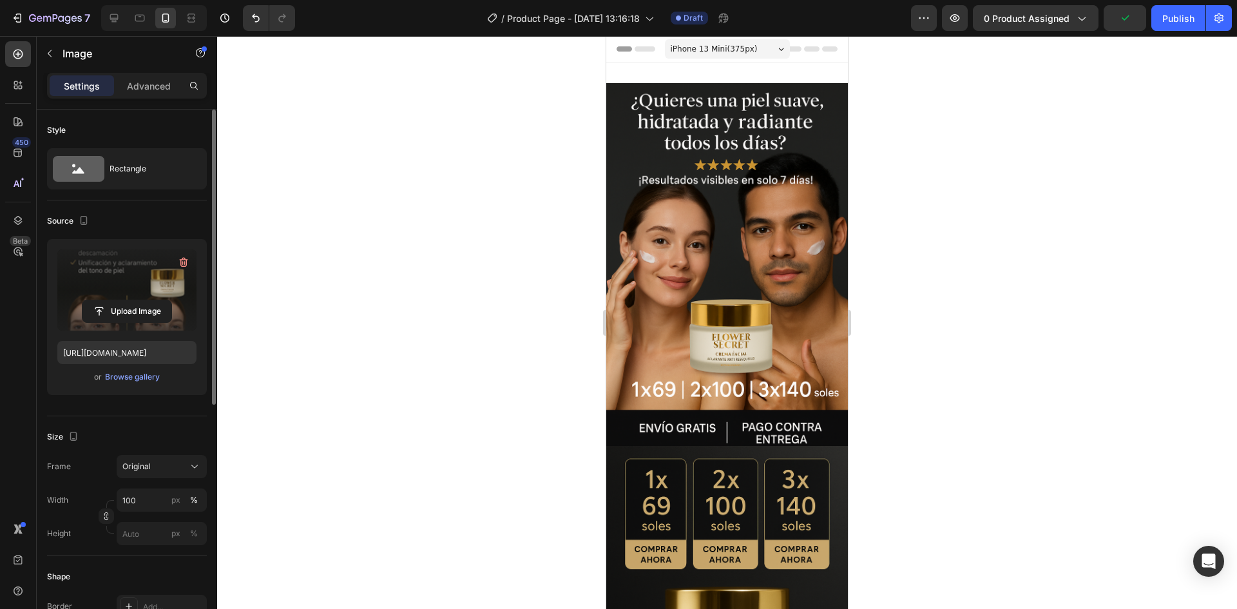
drag, startPoint x: 1022, startPoint y: 462, endPoint x: 989, endPoint y: 528, distance: 73.2
drag, startPoint x: 989, startPoint y: 528, endPoint x: 894, endPoint y: 569, distance: 103.9
click at [899, 562] on div at bounding box center [727, 322] width 1020 height 573
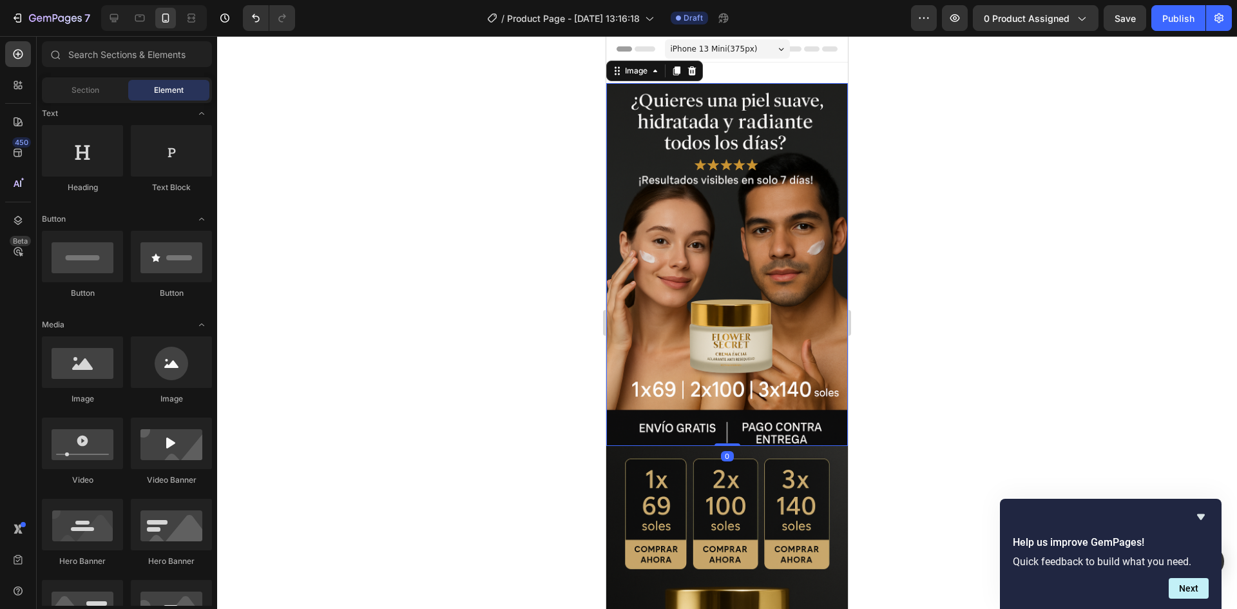
click at [693, 308] on img at bounding box center [727, 264] width 242 height 363
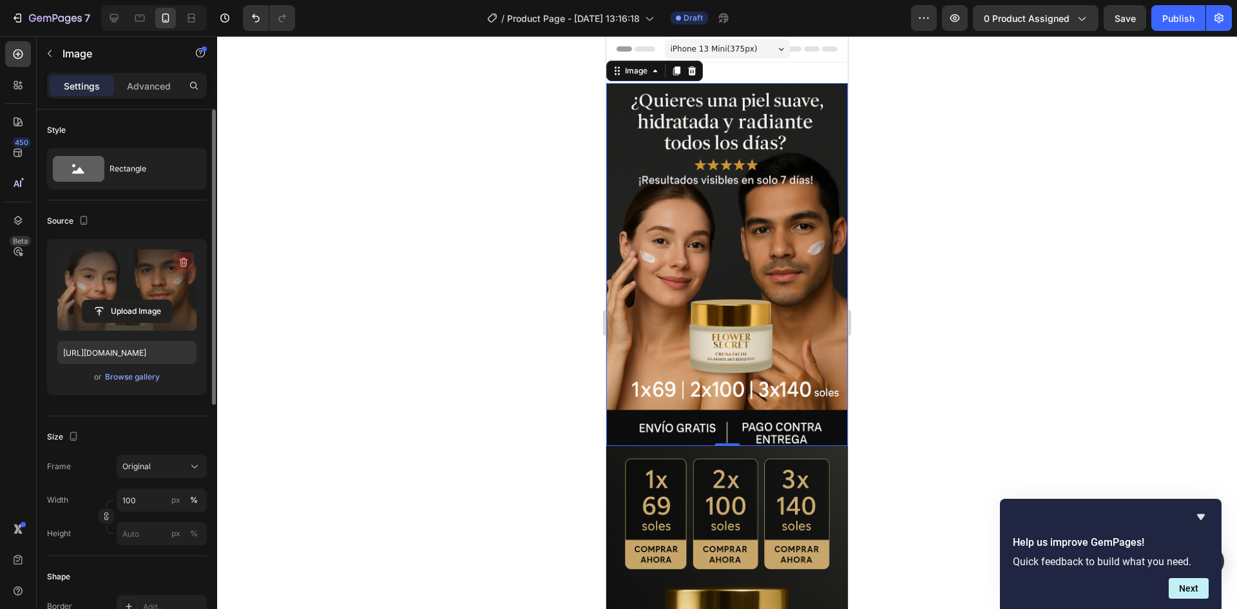
click at [183, 260] on icon "button" at bounding box center [184, 263] width 8 height 10
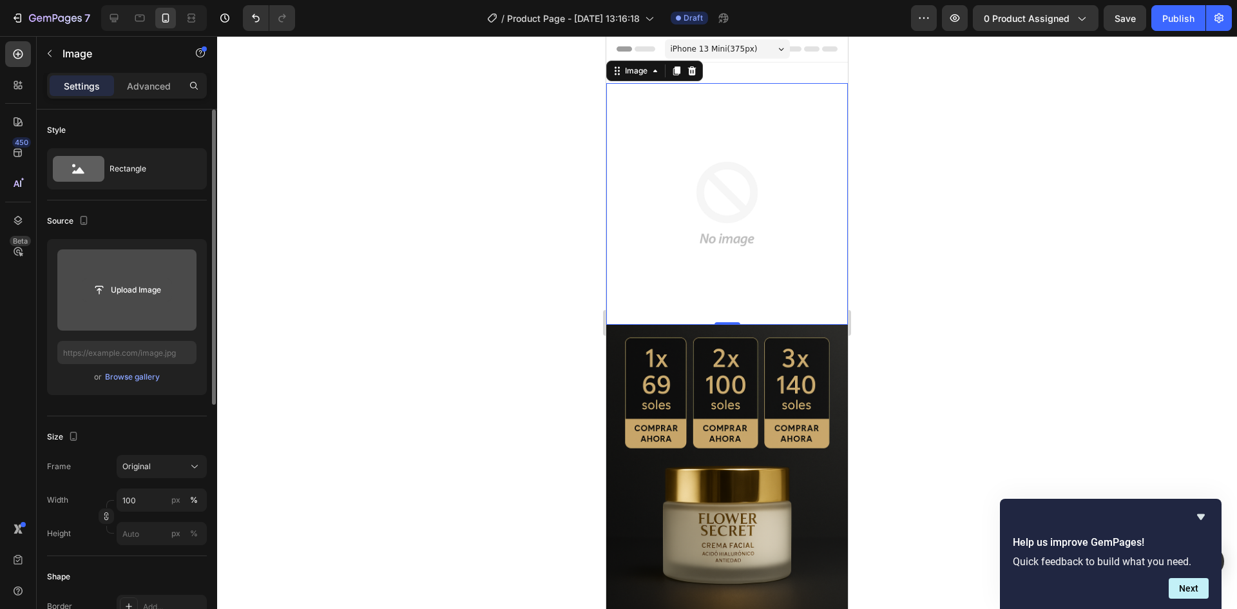
click at [140, 284] on input "file" at bounding box center [126, 290] width 89 height 22
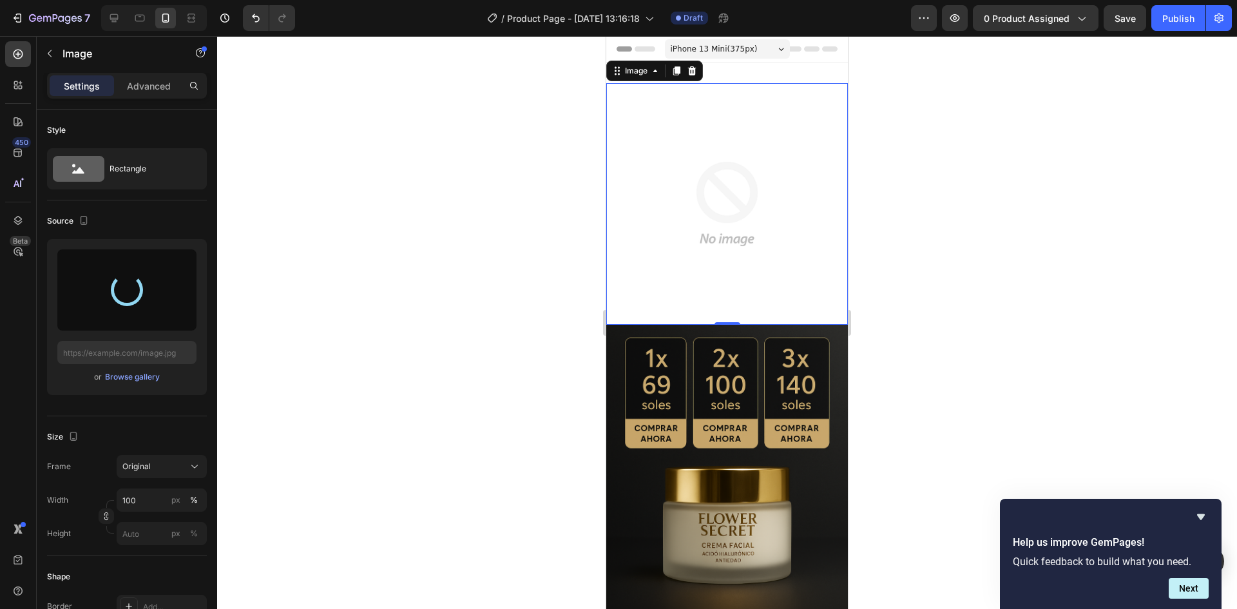
type input "[URL][DOMAIN_NAME]"
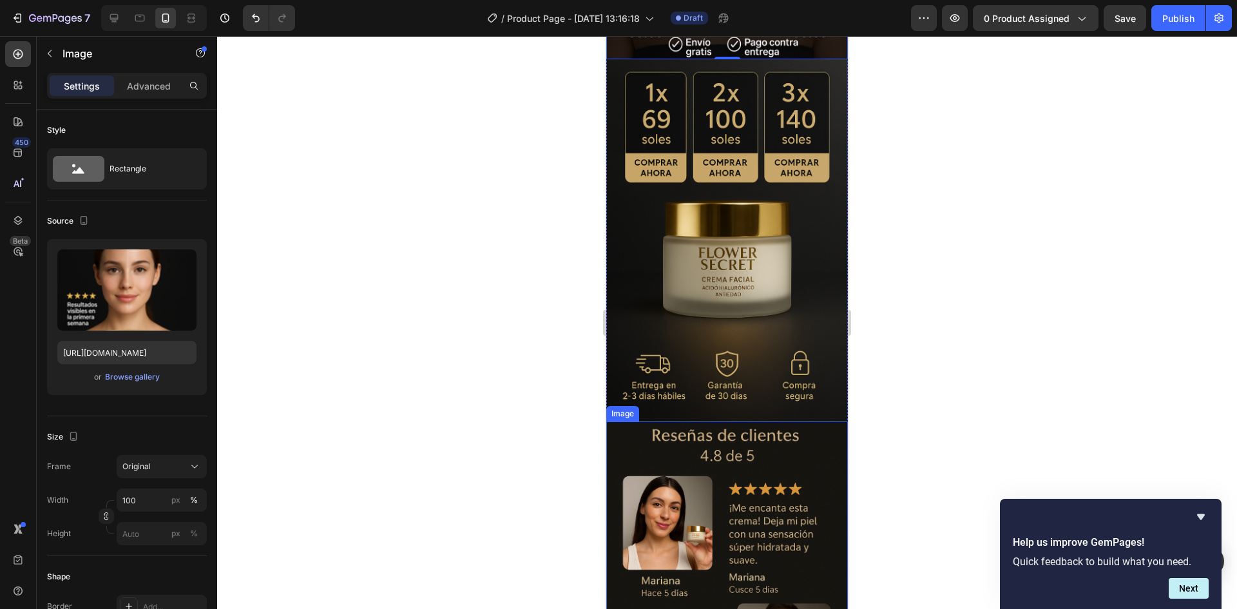
scroll to position [580, 0]
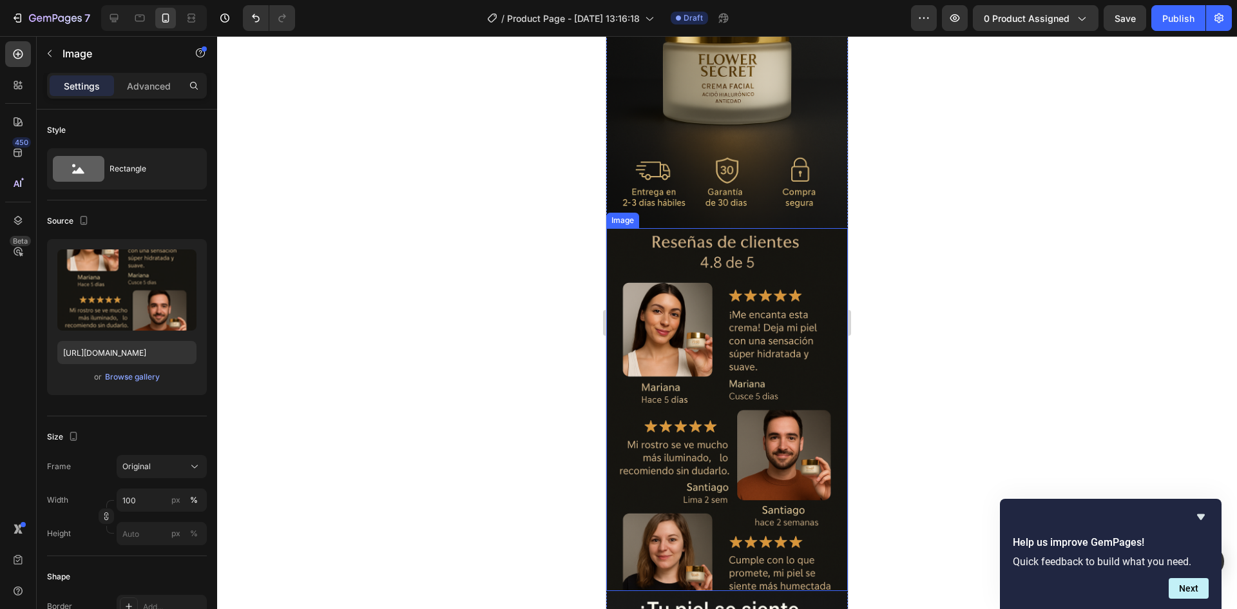
click at [716, 388] on img at bounding box center [727, 409] width 242 height 363
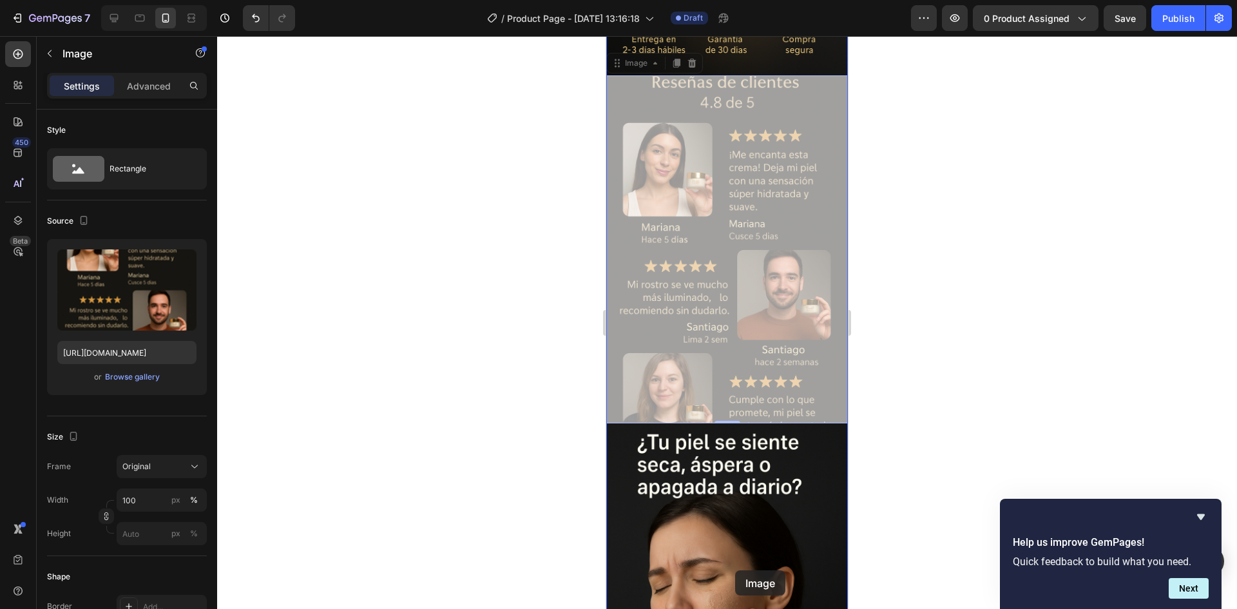
drag, startPoint x: 710, startPoint y: 352, endPoint x: 728, endPoint y: 542, distance: 190.2
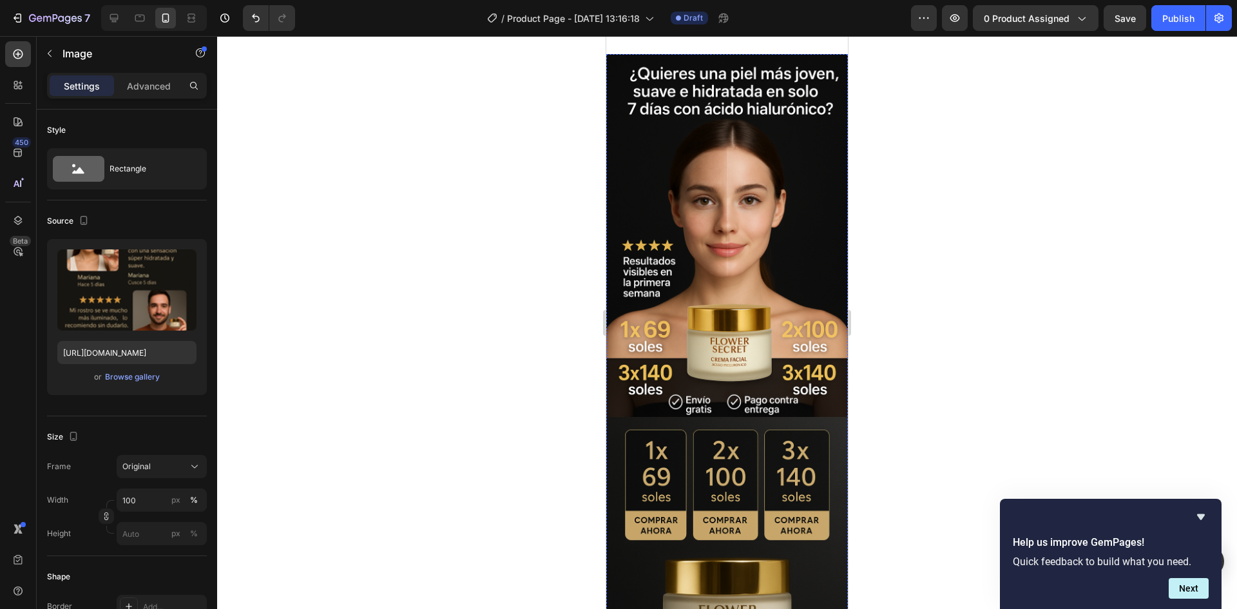
scroll to position [0, 0]
